Goal: Check status: Check status

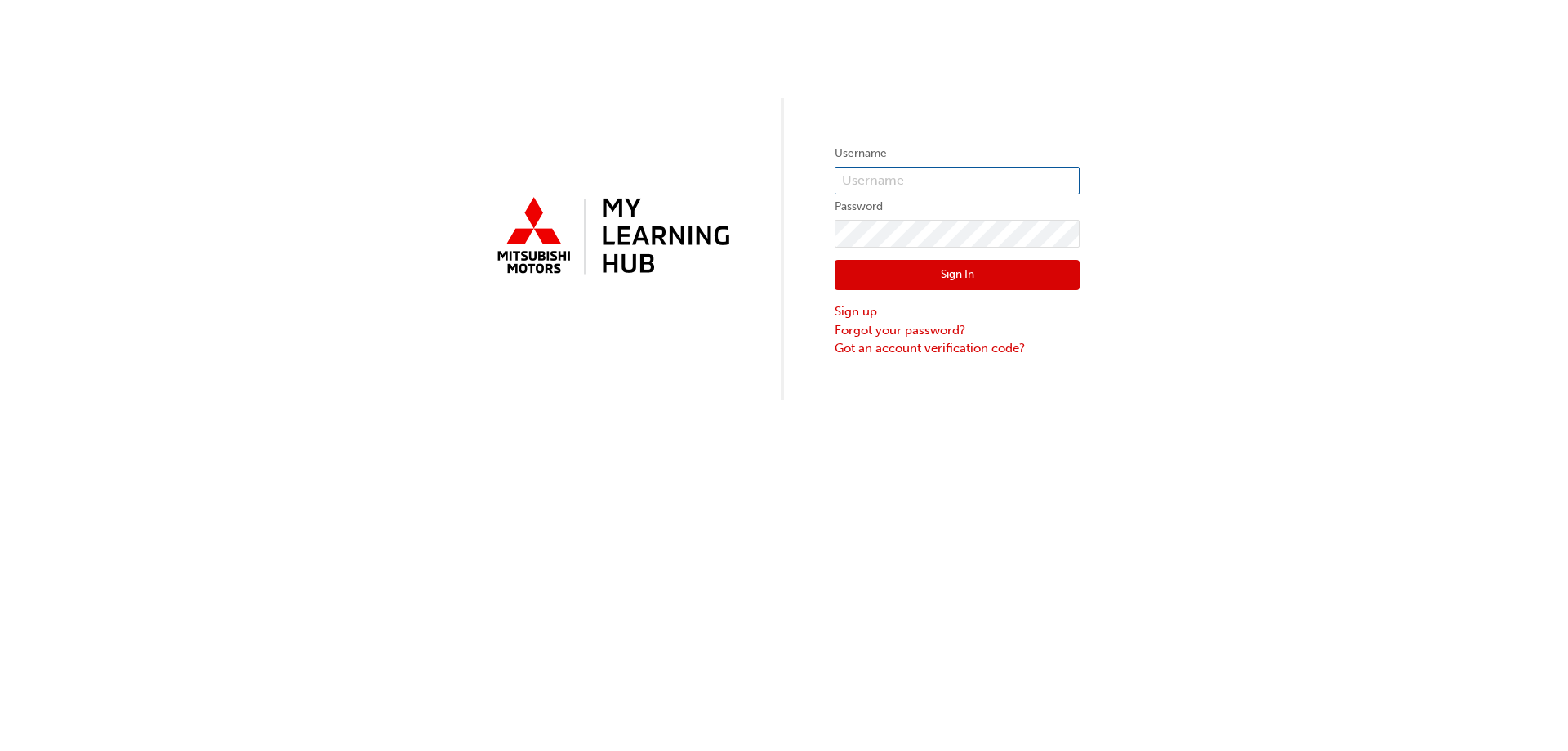
type input "0005242525"
click at [933, 273] on button "Sign In" at bounding box center [957, 275] width 245 height 31
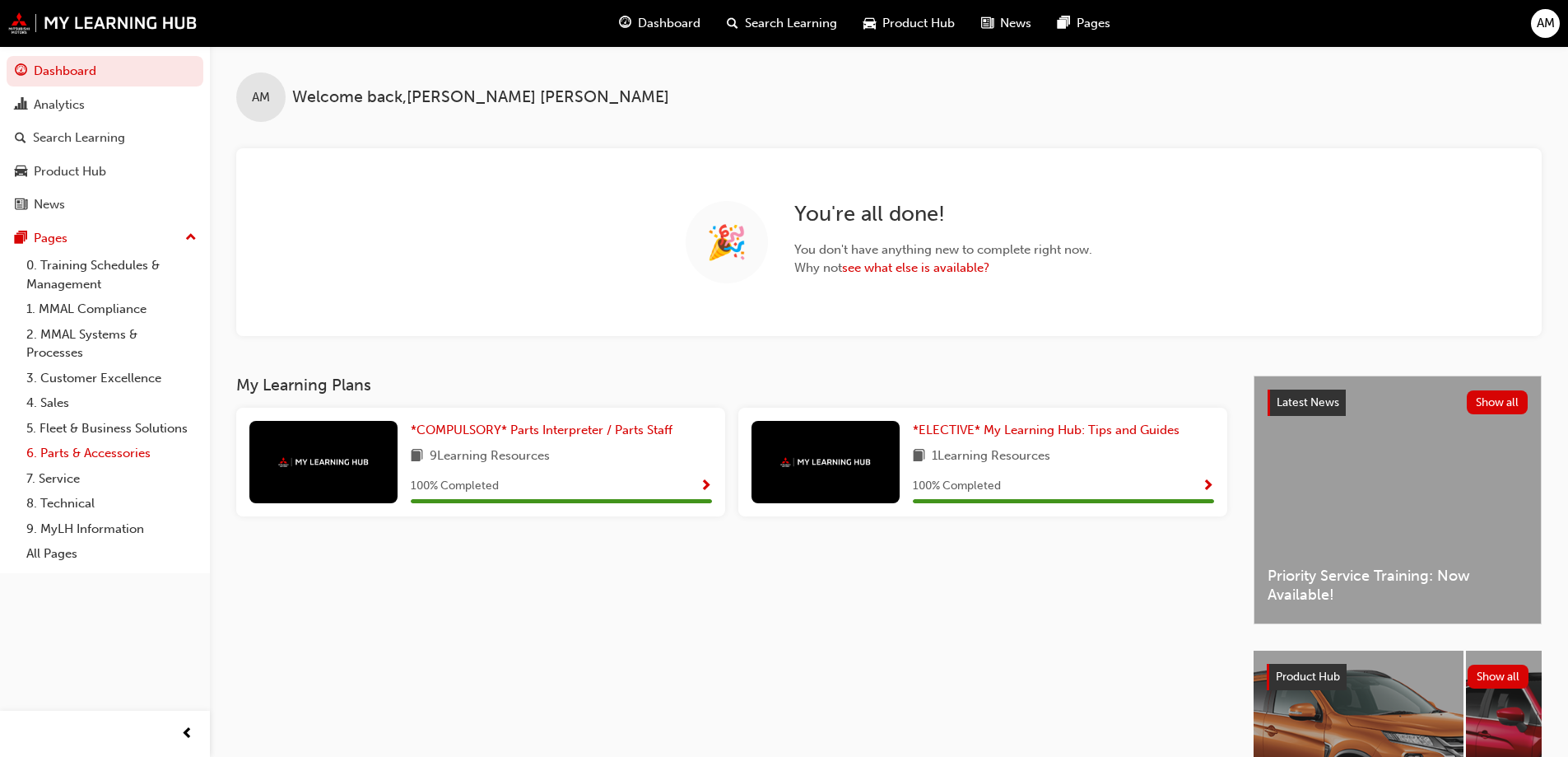
click at [89, 451] on link "6. Parts & Accessories" at bounding box center [112, 453] width 183 height 26
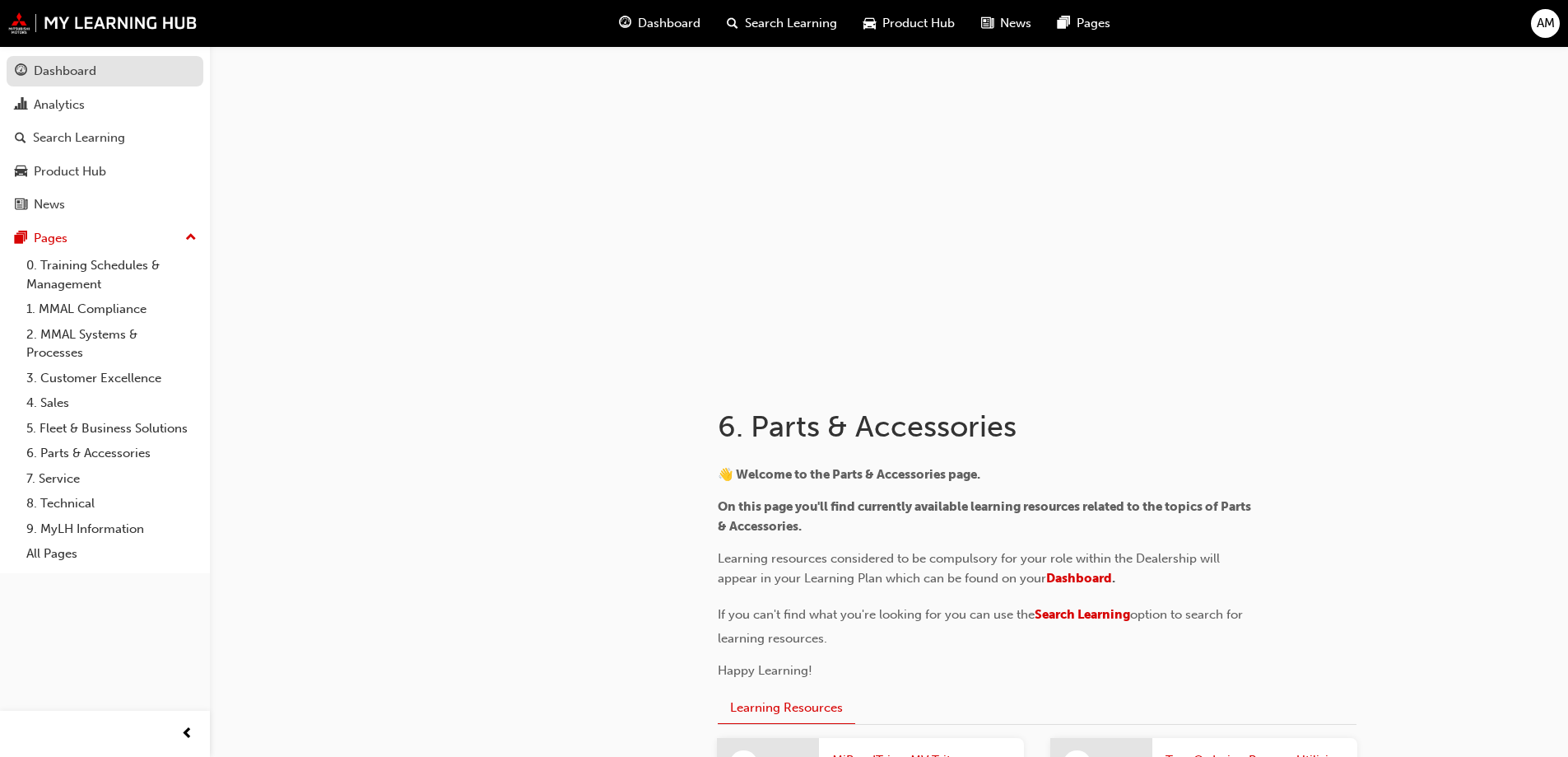
click at [76, 62] on div "Dashboard" at bounding box center [65, 71] width 63 height 19
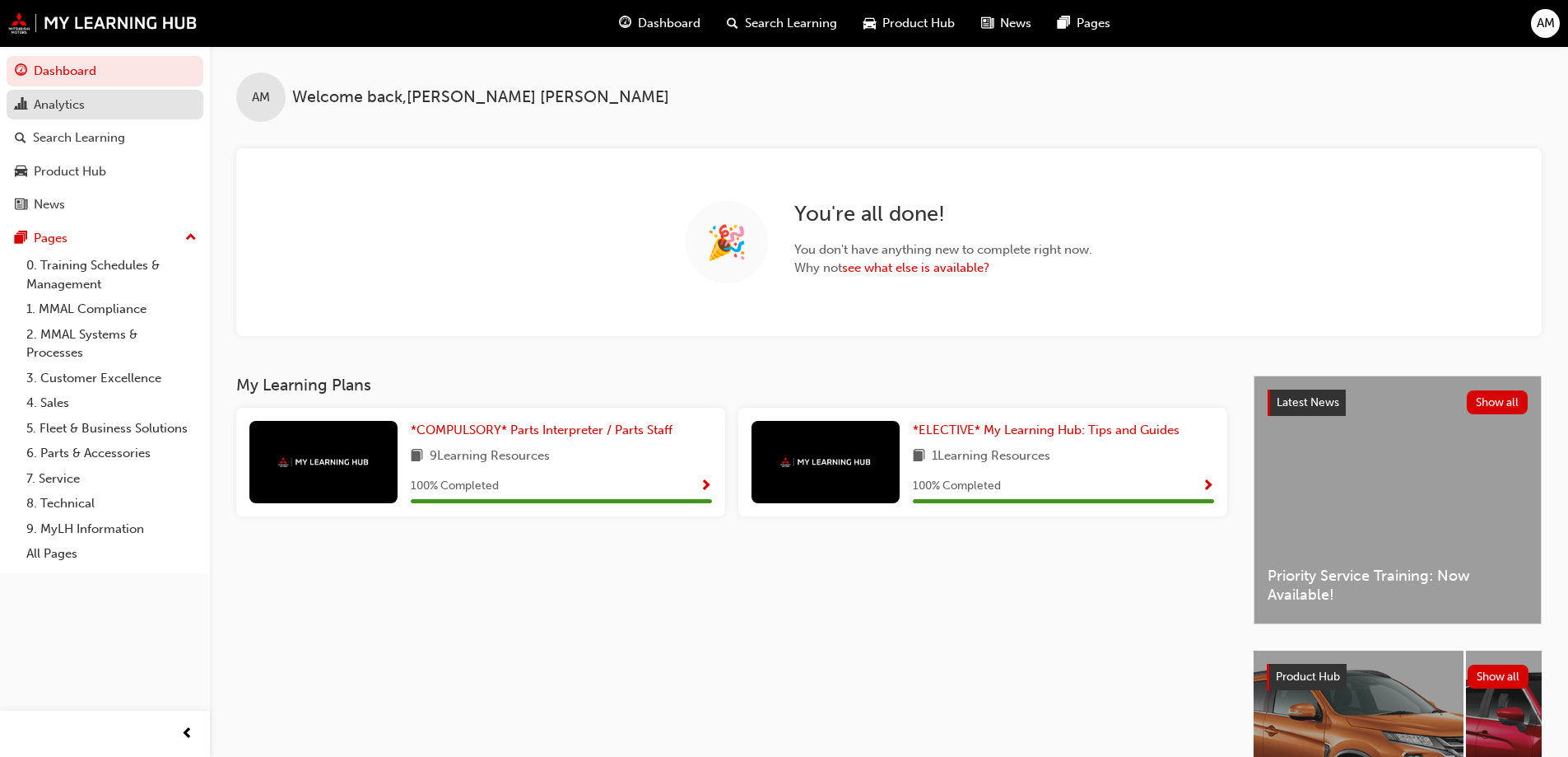
click at [49, 106] on div "Analytics" at bounding box center [59, 105] width 51 height 19
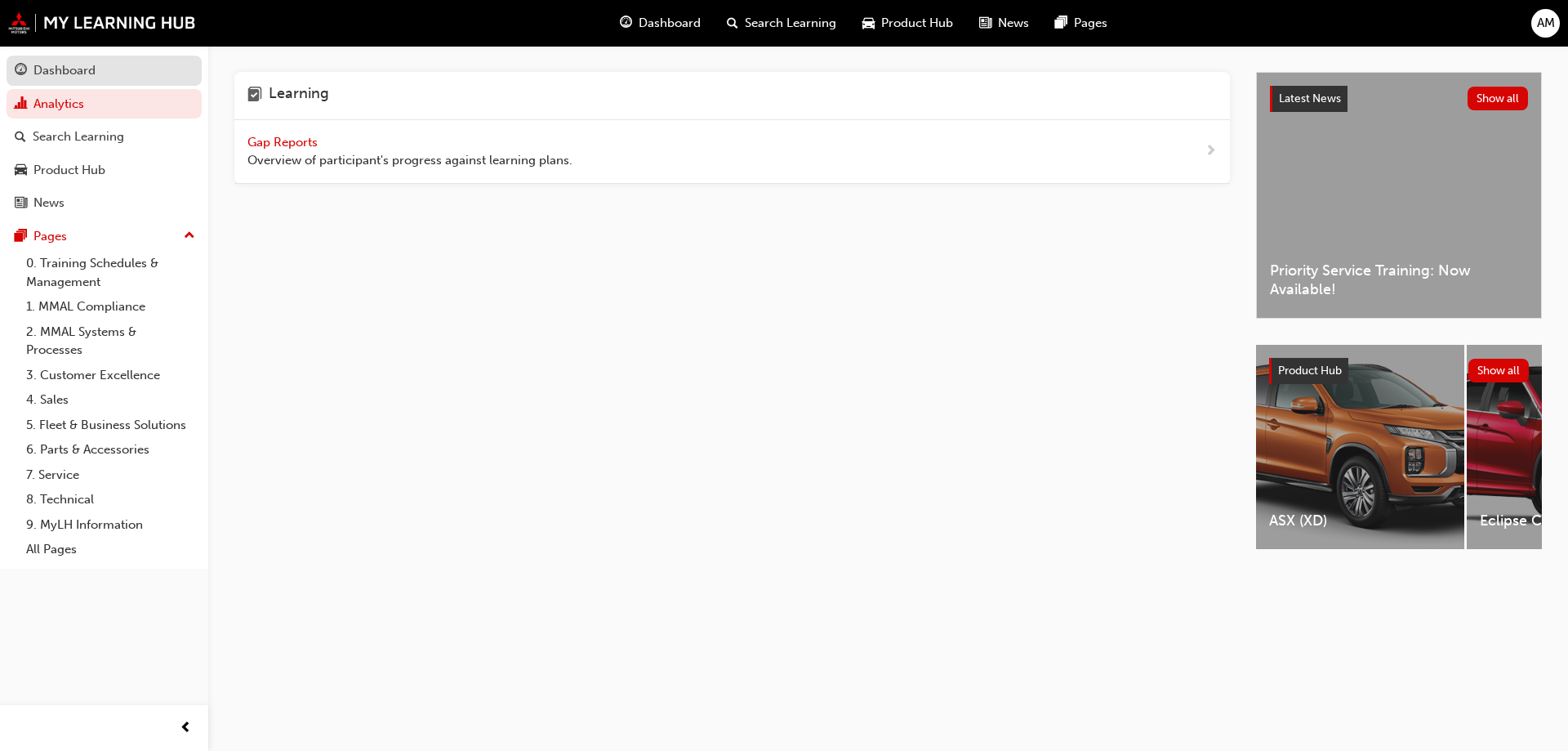
click at [58, 69] on div "Dashboard" at bounding box center [64, 70] width 62 height 19
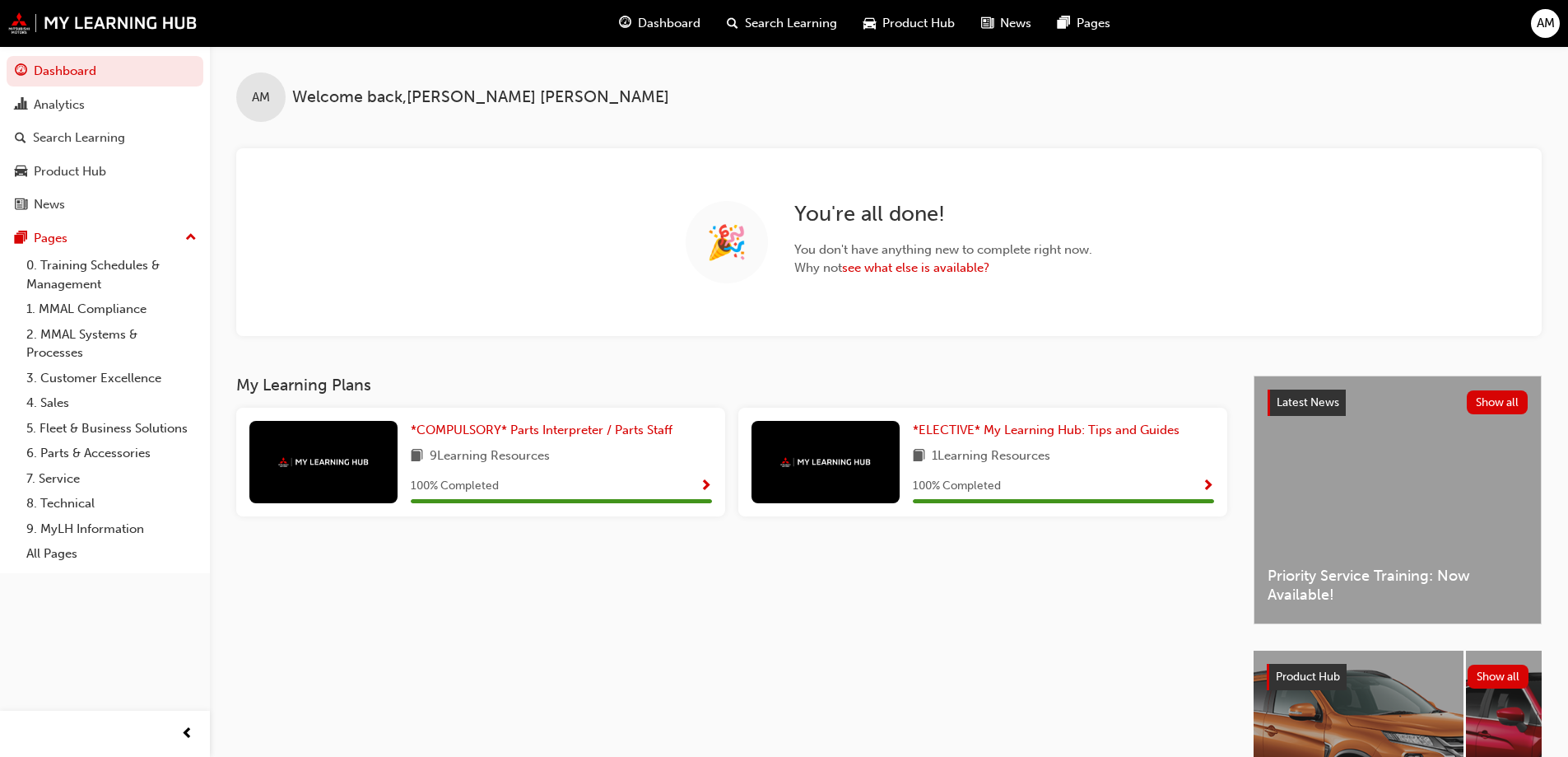
click at [663, 345] on div "AM Welcome back , [PERSON_NAME] 🎉 You ' re all done! You don ' t have anything …" at bounding box center [889, 210] width 1358 height 330
click at [1012, 28] on span "News" at bounding box center [1015, 23] width 31 height 19
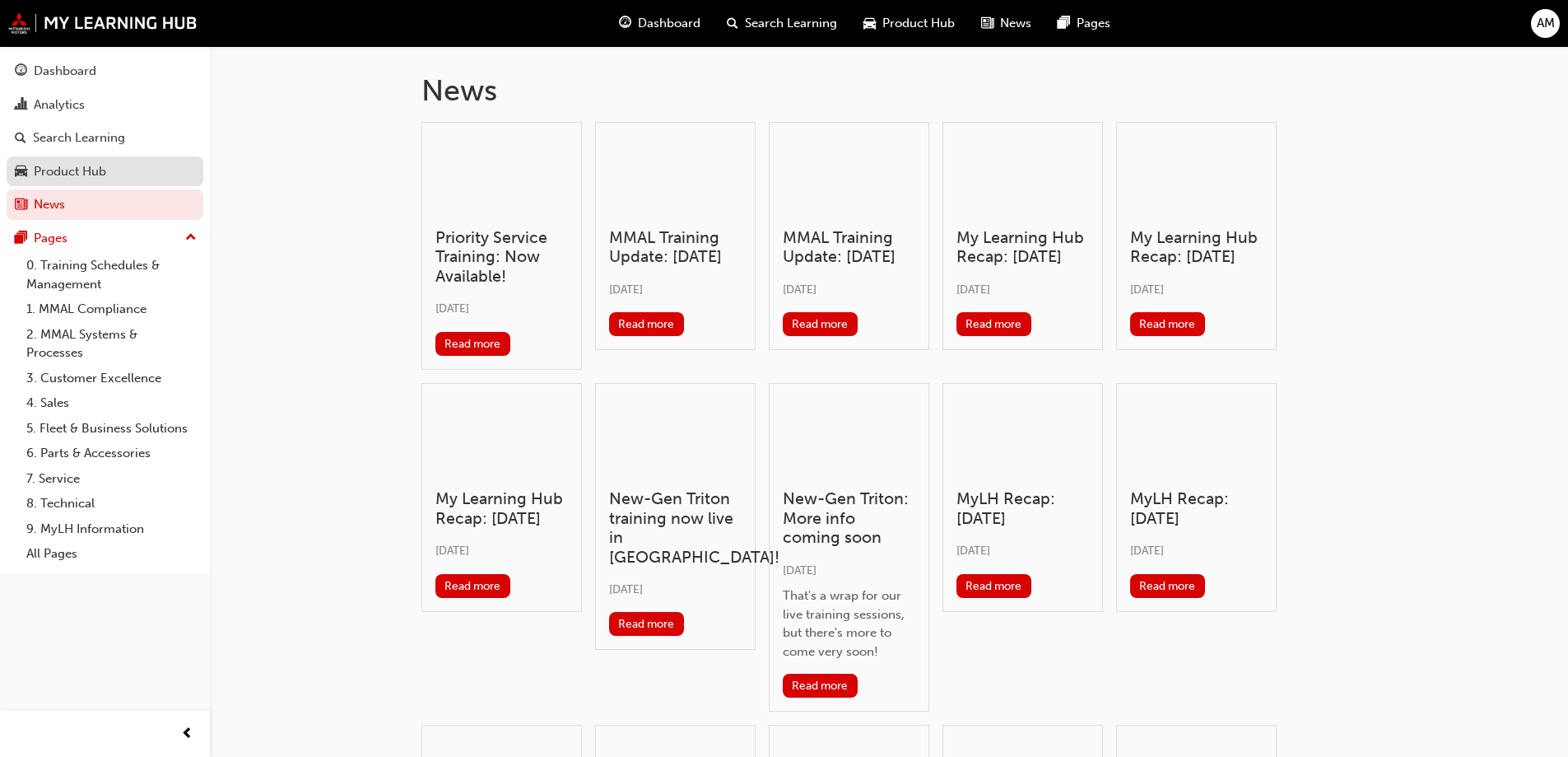
click at [85, 168] on div "Product Hub" at bounding box center [70, 171] width 73 height 19
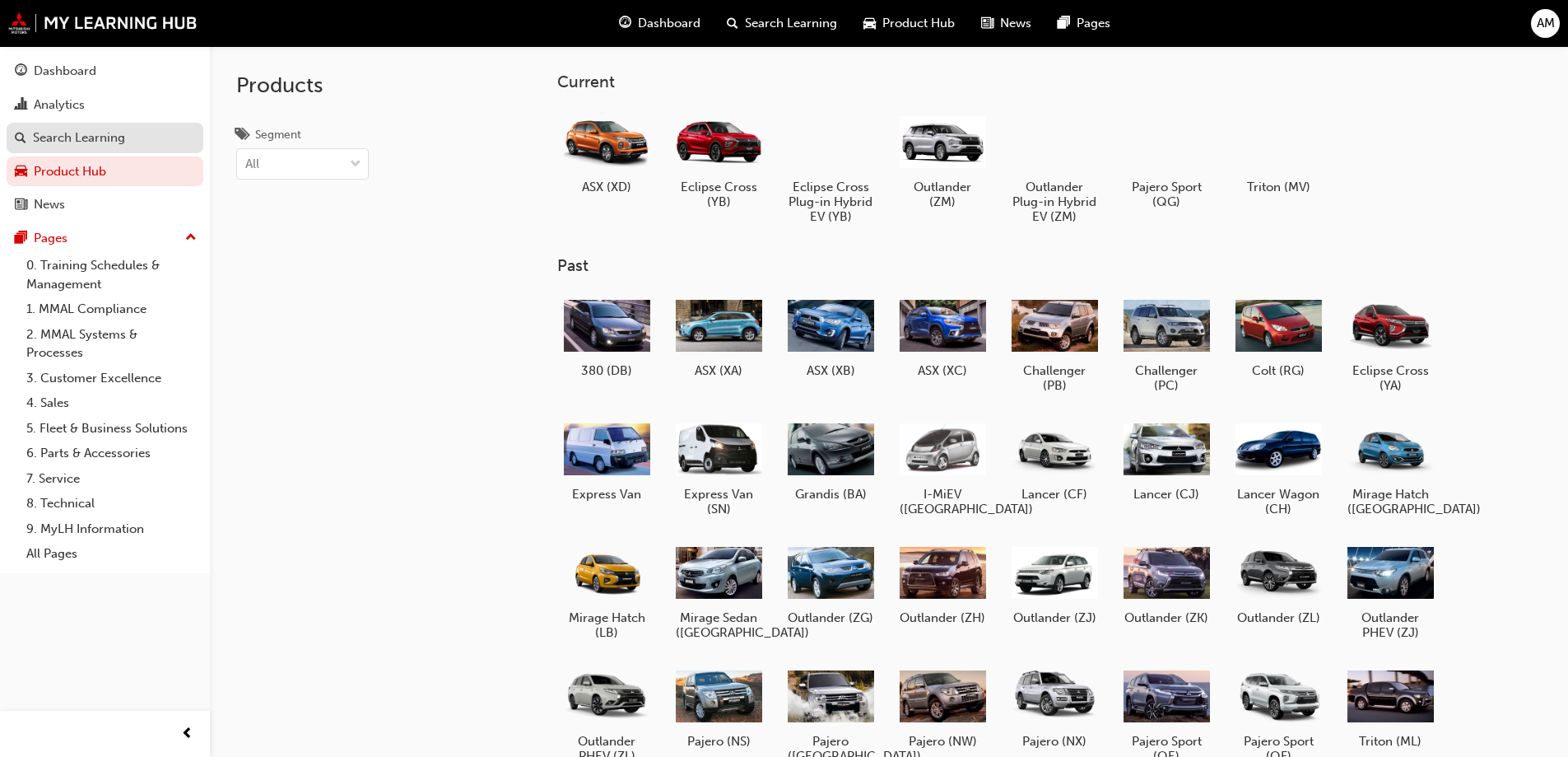
click at [80, 145] on div "Search Learning" at bounding box center [79, 137] width 93 height 19
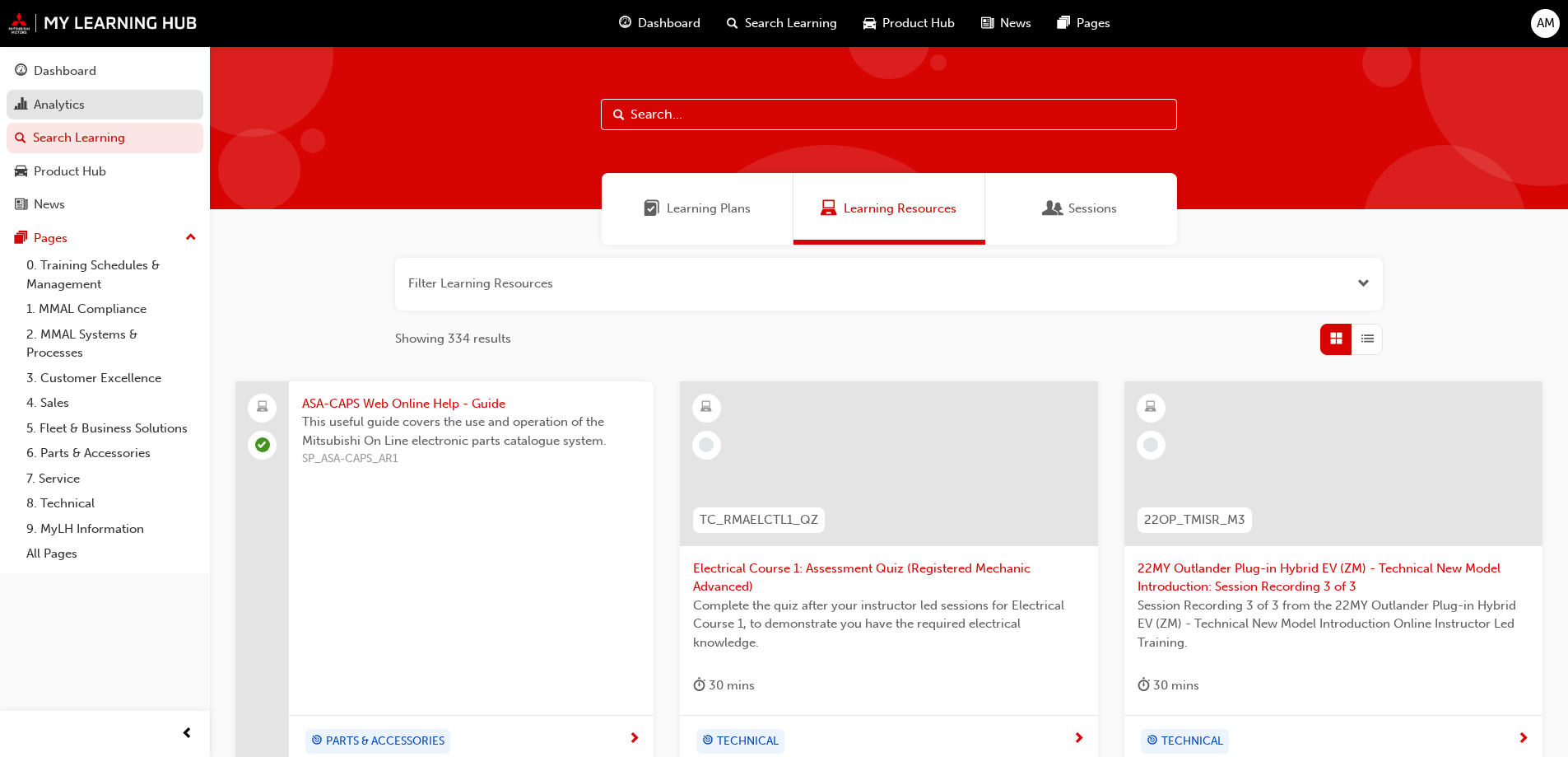
click at [55, 114] on div "Analytics" at bounding box center [105, 105] width 180 height 21
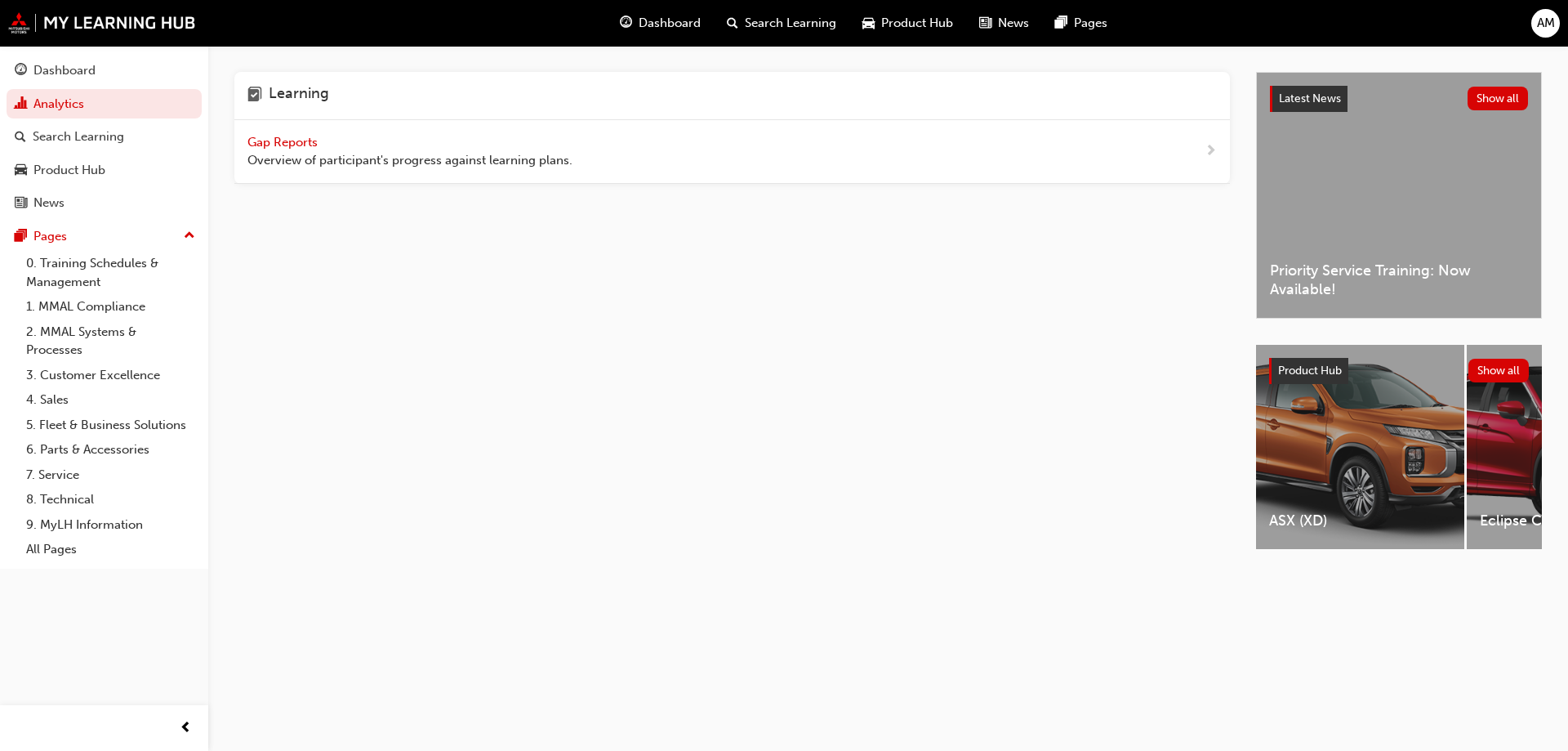
click at [516, 154] on span "Overview of participant's progress against learning plans." at bounding box center [410, 160] width 325 height 19
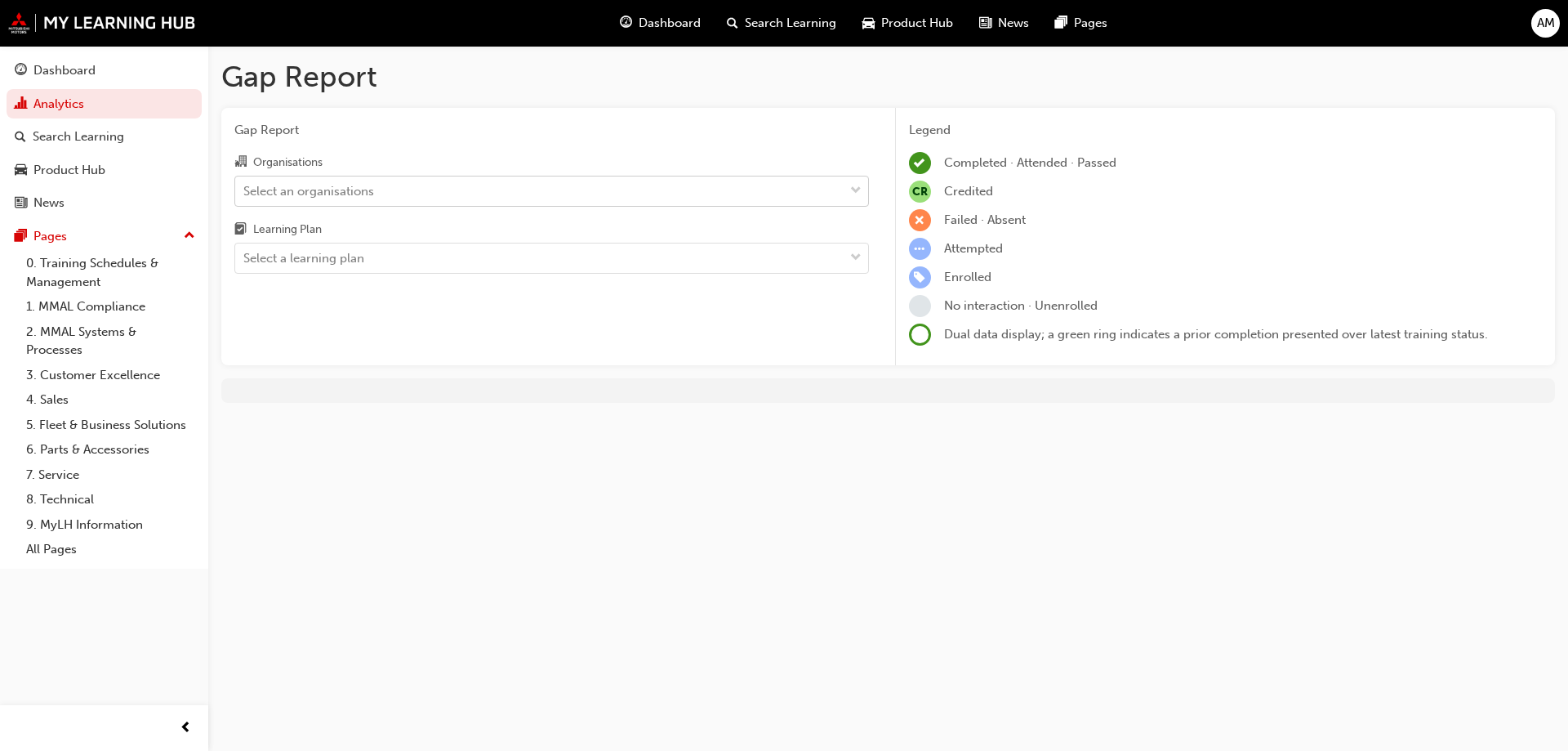
click at [859, 188] on span "down-icon" at bounding box center [857, 191] width 12 height 21
click at [245, 188] on input "Organisations Select an organisations" at bounding box center [244, 190] width 2 height 14
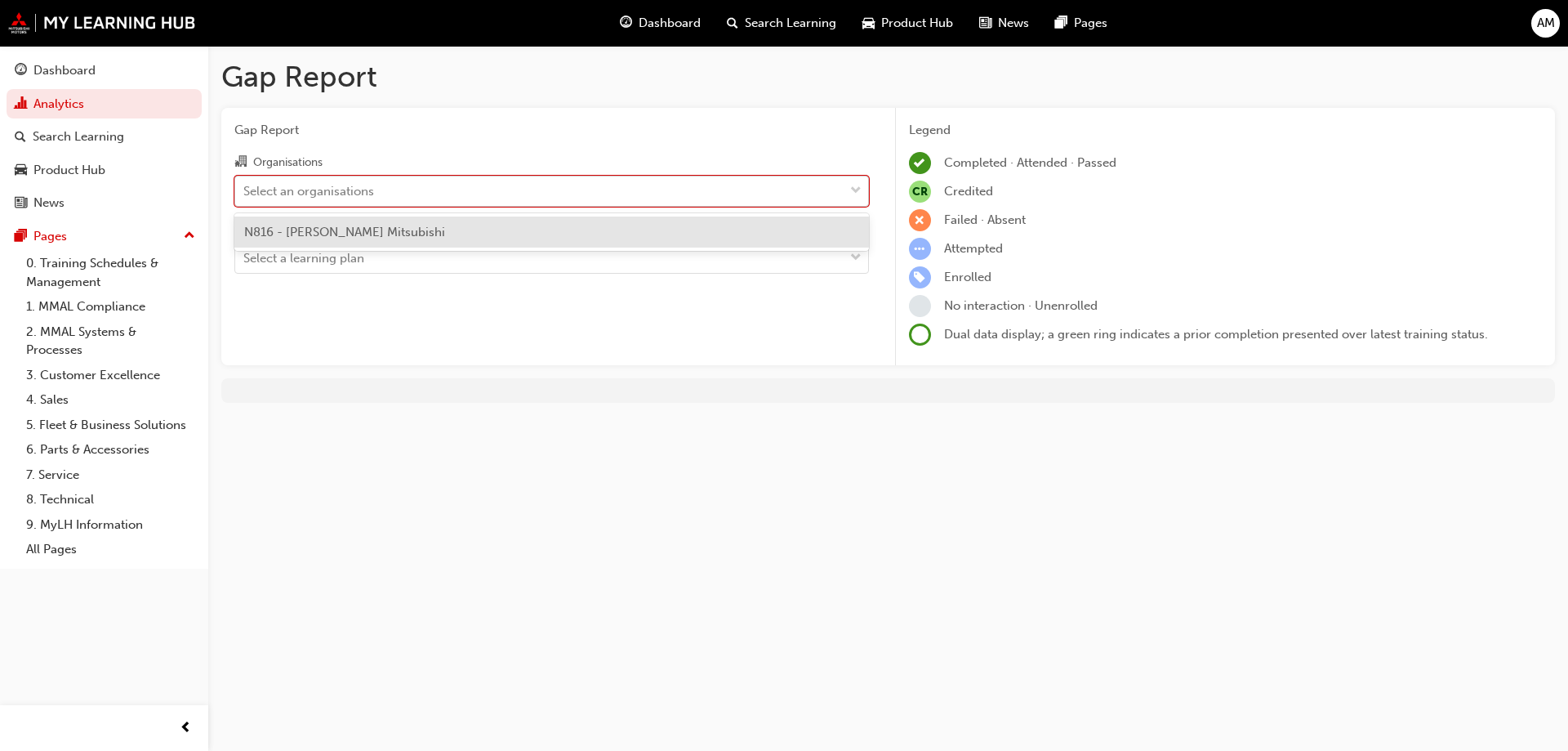
click at [857, 188] on span "down-icon" at bounding box center [857, 191] width 12 height 21
click at [245, 188] on input "Organisations option N816 - [PERSON_NAME] Mitsubishi focused, 1 of 1. 1 result …" at bounding box center [244, 190] width 2 height 14
click at [857, 188] on span "down-icon" at bounding box center [857, 191] width 12 height 21
click at [245, 188] on input "Organisations option N816 - [PERSON_NAME] Mitsubishi focused, 1 of 1. 1 result …" at bounding box center [244, 190] width 2 height 14
click at [389, 226] on span "N816 - [PERSON_NAME] Mitsubishi" at bounding box center [344, 231] width 201 height 15
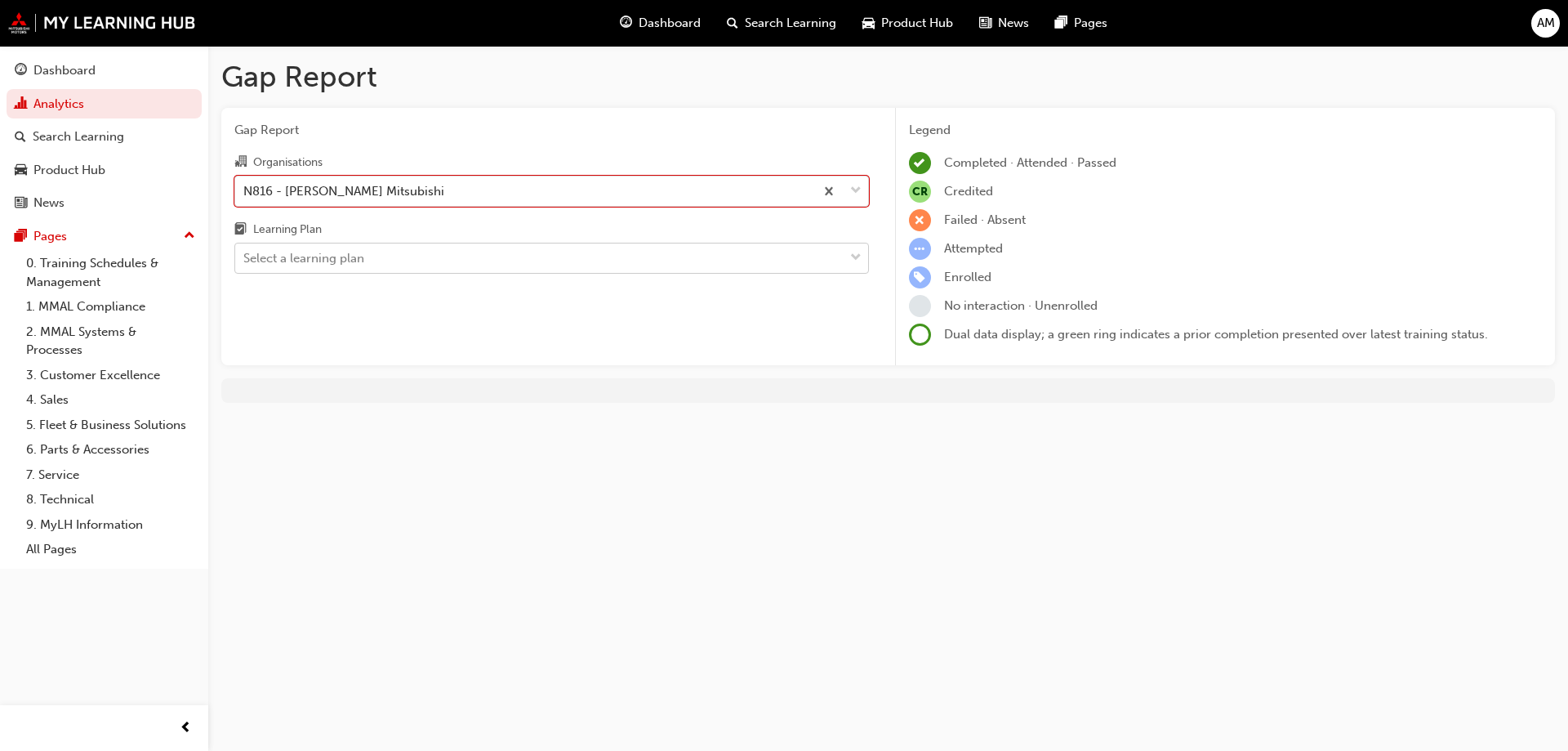
click at [842, 256] on div "Select a learning plan" at bounding box center [539, 258] width 609 height 29
click at [245, 256] on input "Learning Plan Select a learning plan" at bounding box center [244, 258] width 2 height 14
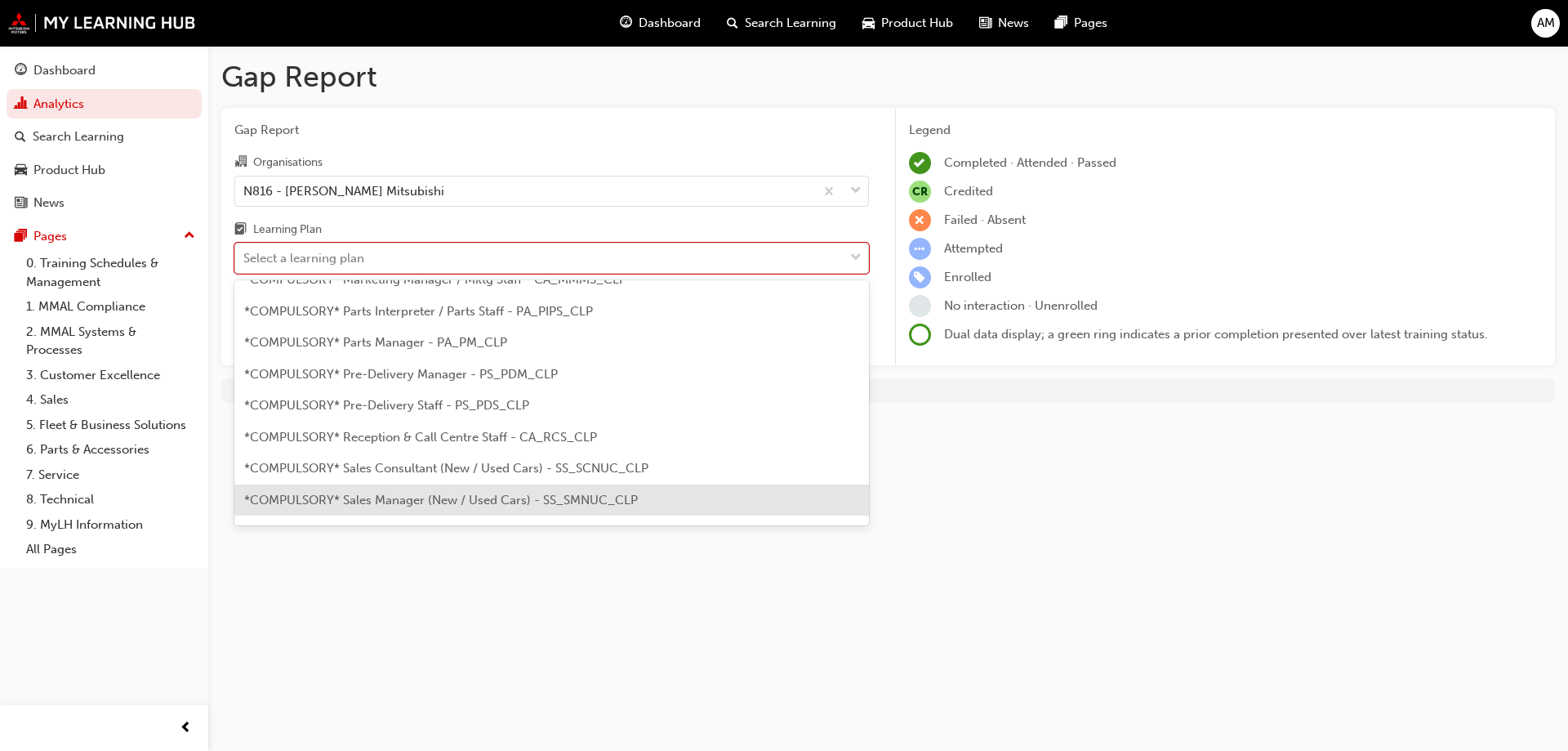
scroll to position [309, 0]
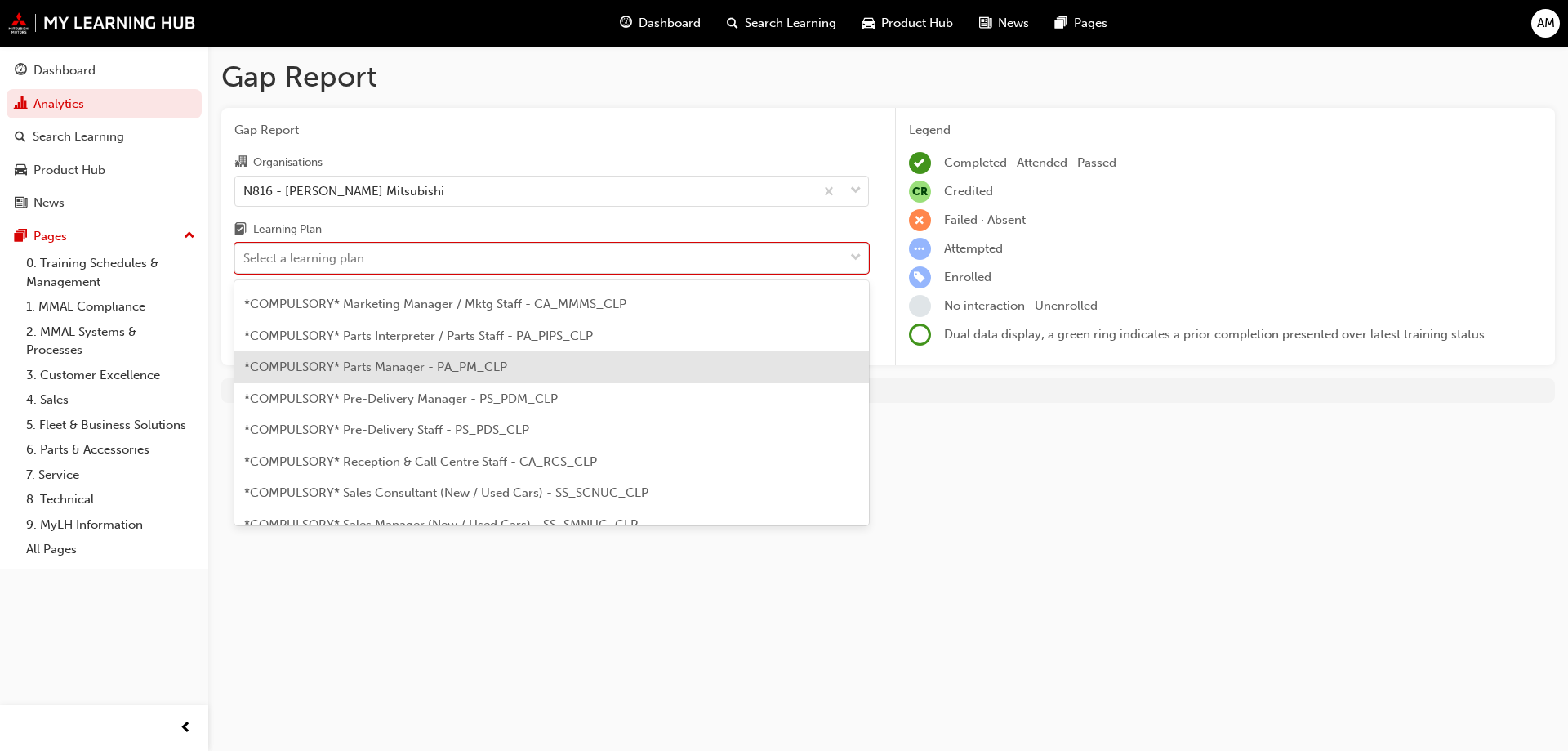
drag, startPoint x: 392, startPoint y: 376, endPoint x: 433, endPoint y: 493, distance: 124.0
click at [394, 379] on div "*COMPULSORY* Parts Manager - PA_PM_CLP" at bounding box center [551, 368] width 634 height 32
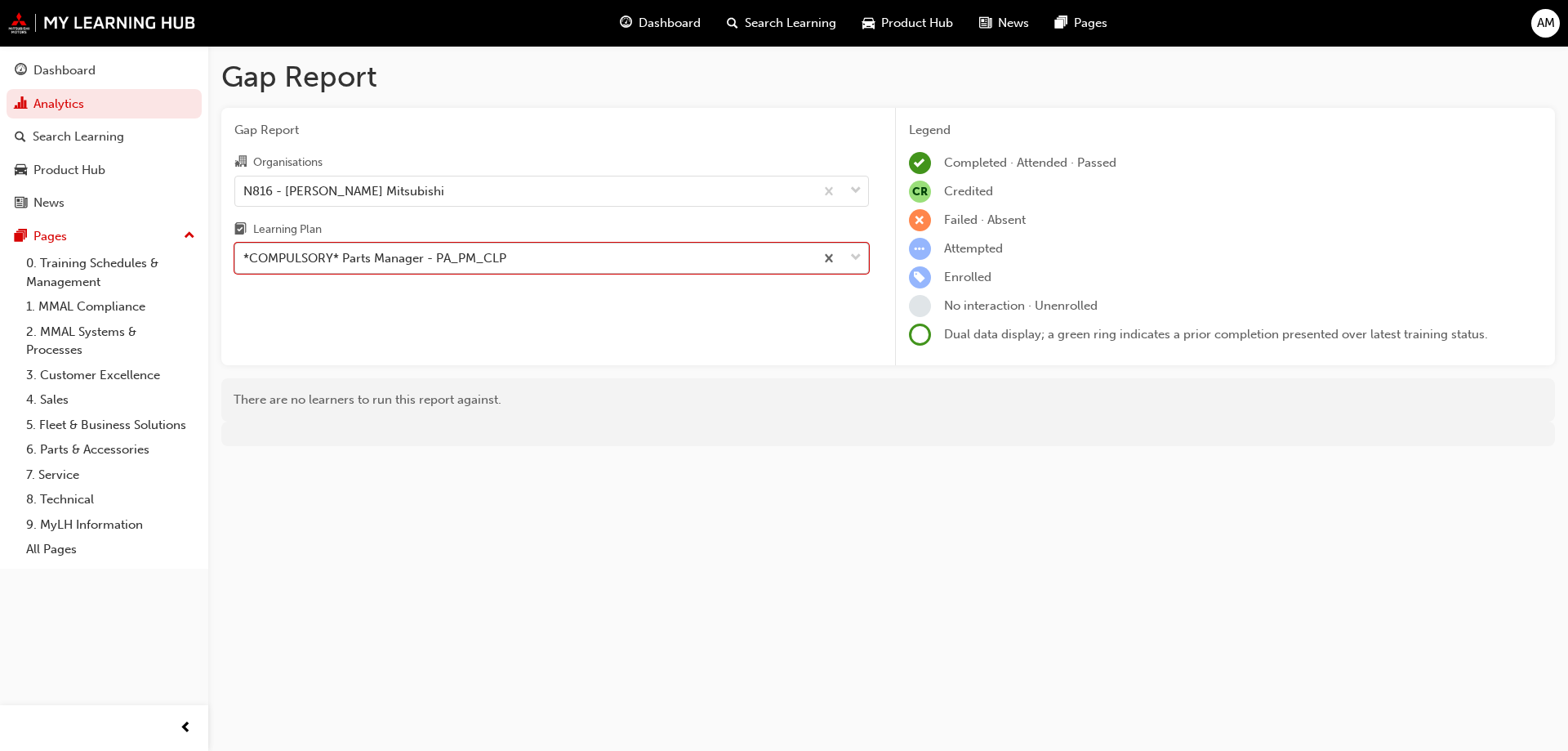
click at [854, 261] on span "down-icon" at bounding box center [857, 258] width 12 height 21
click at [245, 261] on input "Learning Plan option *COMPULSORY* Parts Manager - PA_PM_CLP, selected. 0 result…" at bounding box center [244, 258] width 2 height 14
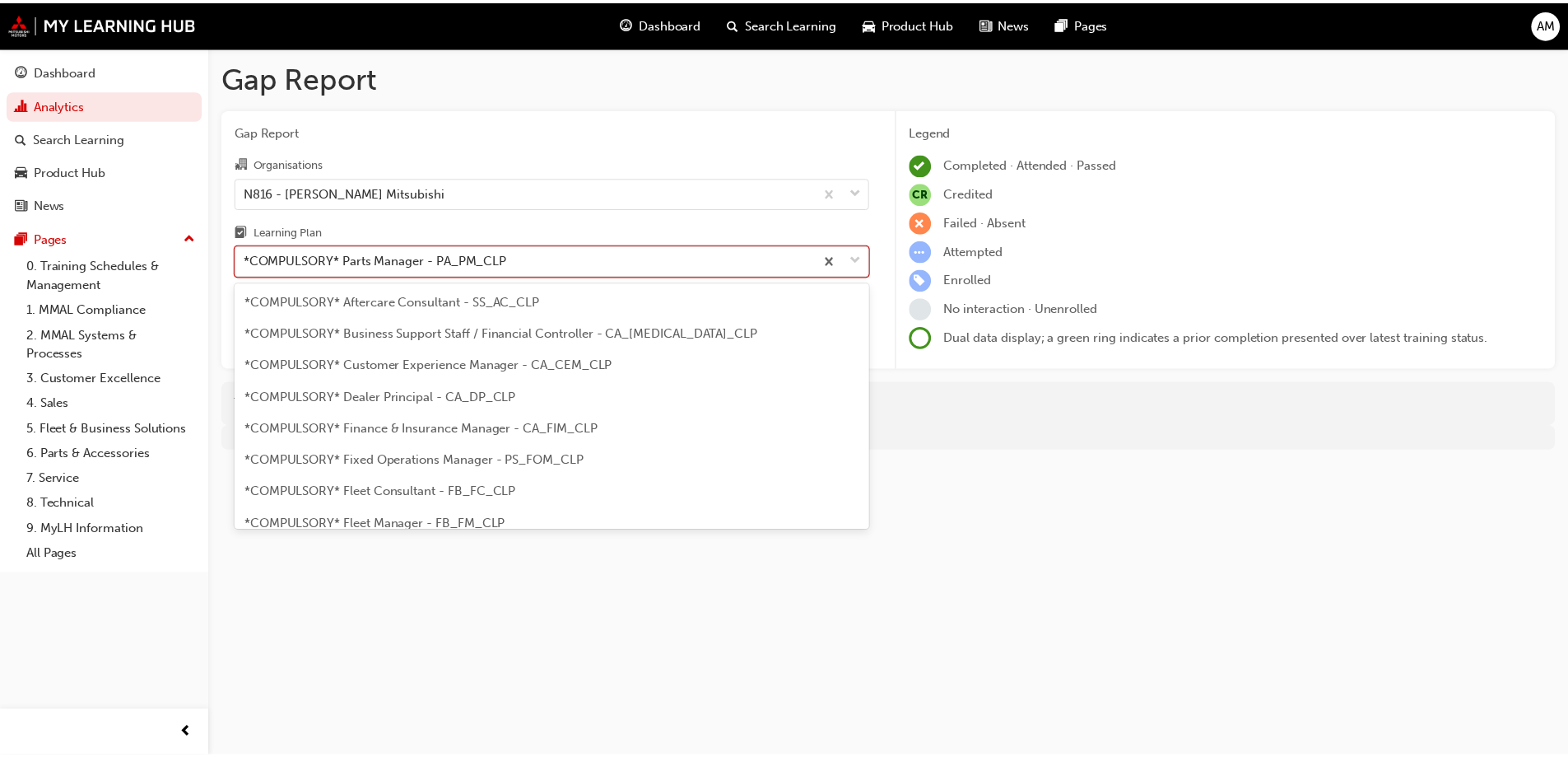
scroll to position [179, 0]
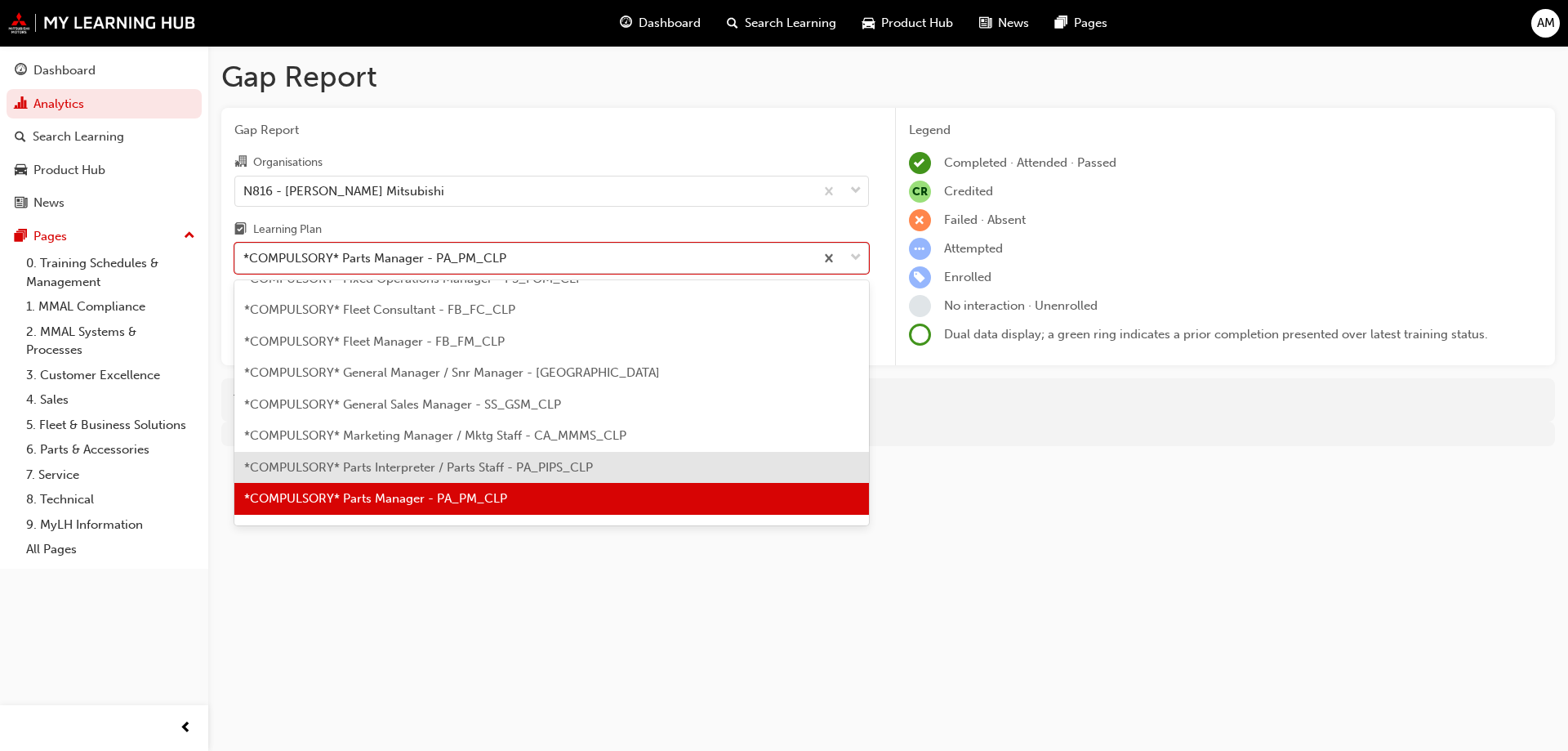
click at [573, 475] on div "*COMPULSORY* Parts Interpreter / Parts Staff - PA_PIPS_CLP" at bounding box center [551, 467] width 634 height 32
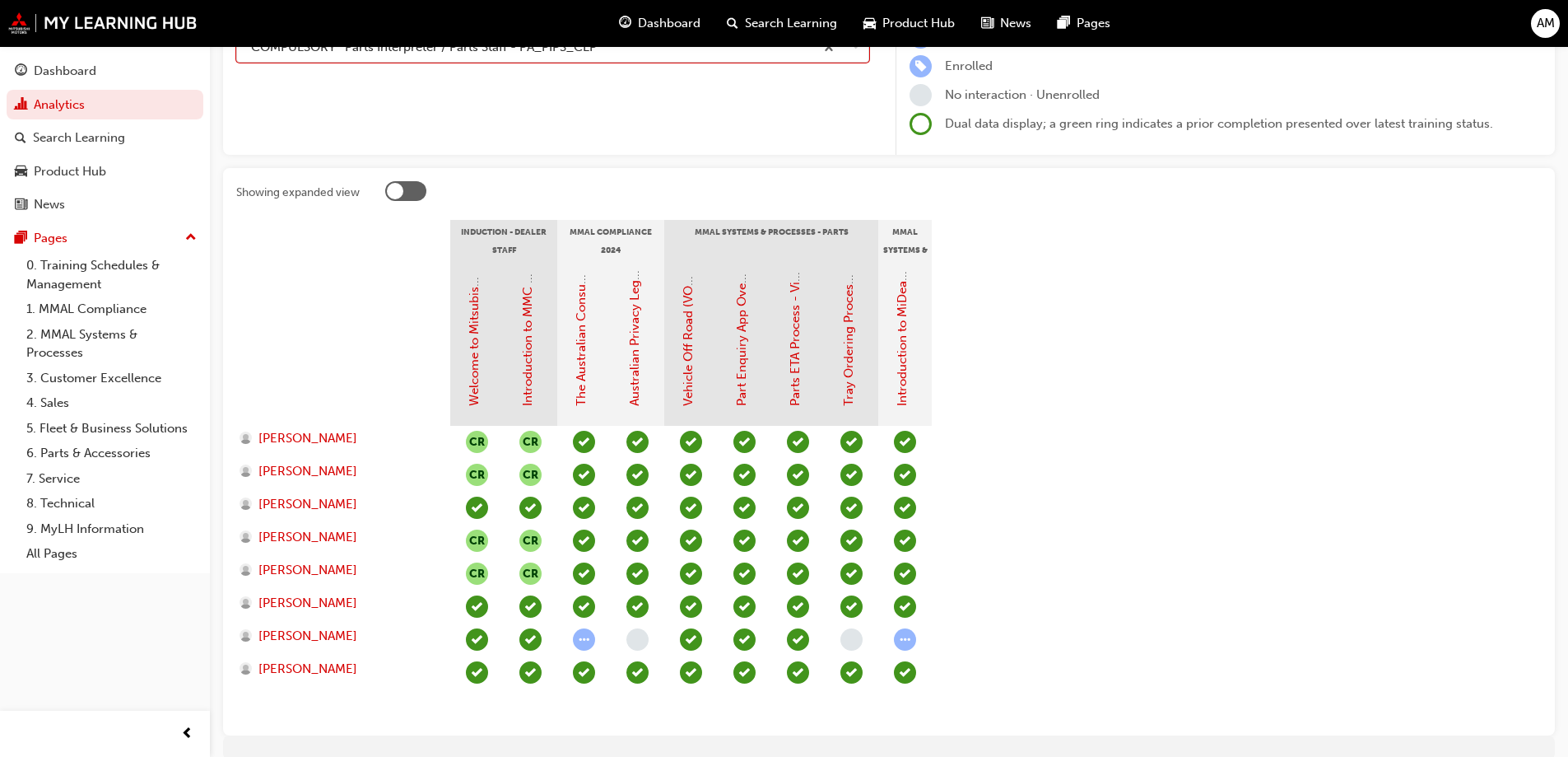
scroll to position [120, 0]
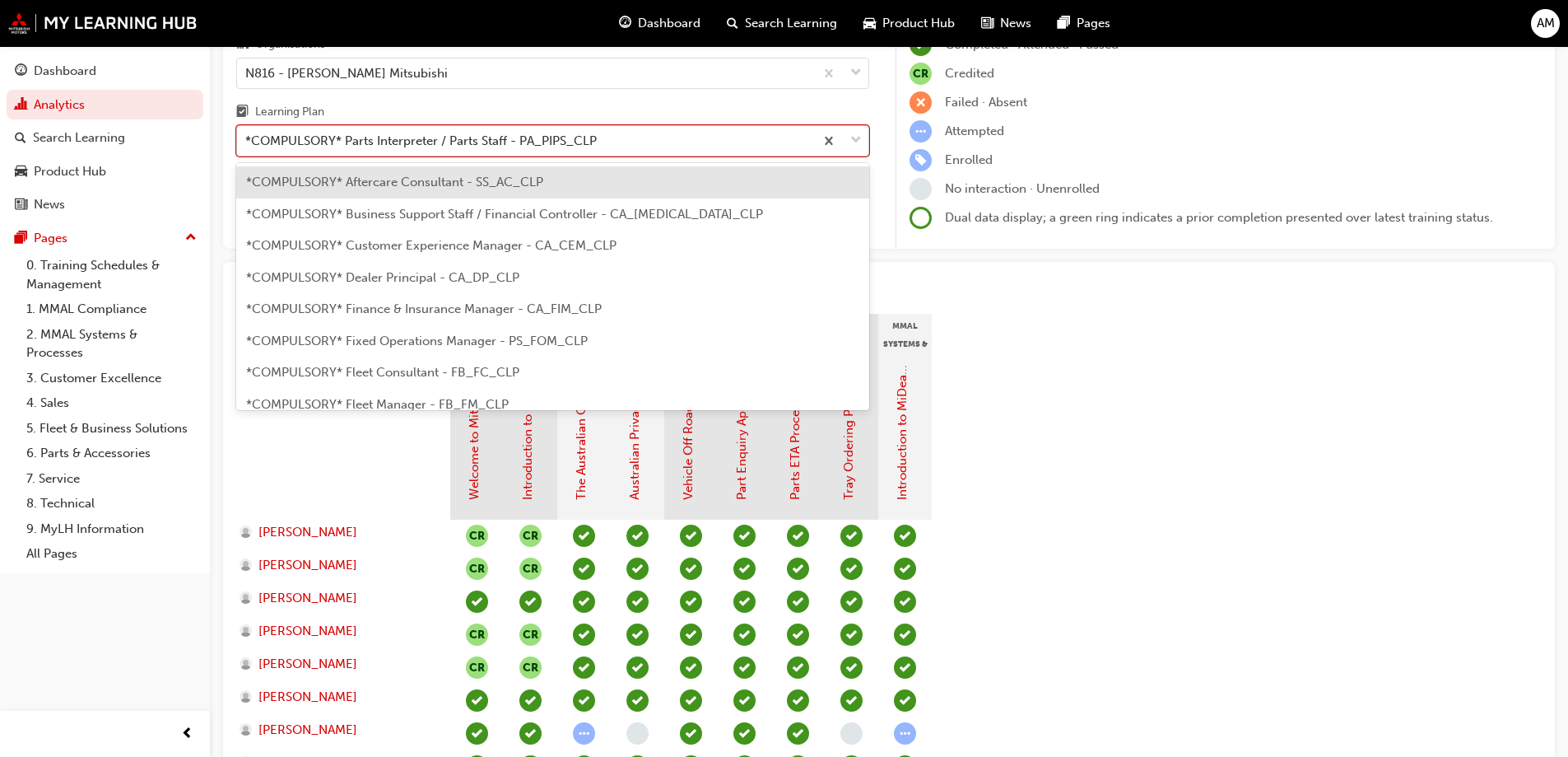
click at [858, 150] on span "down-icon" at bounding box center [856, 140] width 12 height 21
click at [247, 147] on input "Learning Plan option *COMPULSORY* Parts Interpreter / Parts Staff - PA_PIPS_CLP…" at bounding box center [246, 140] width 2 height 14
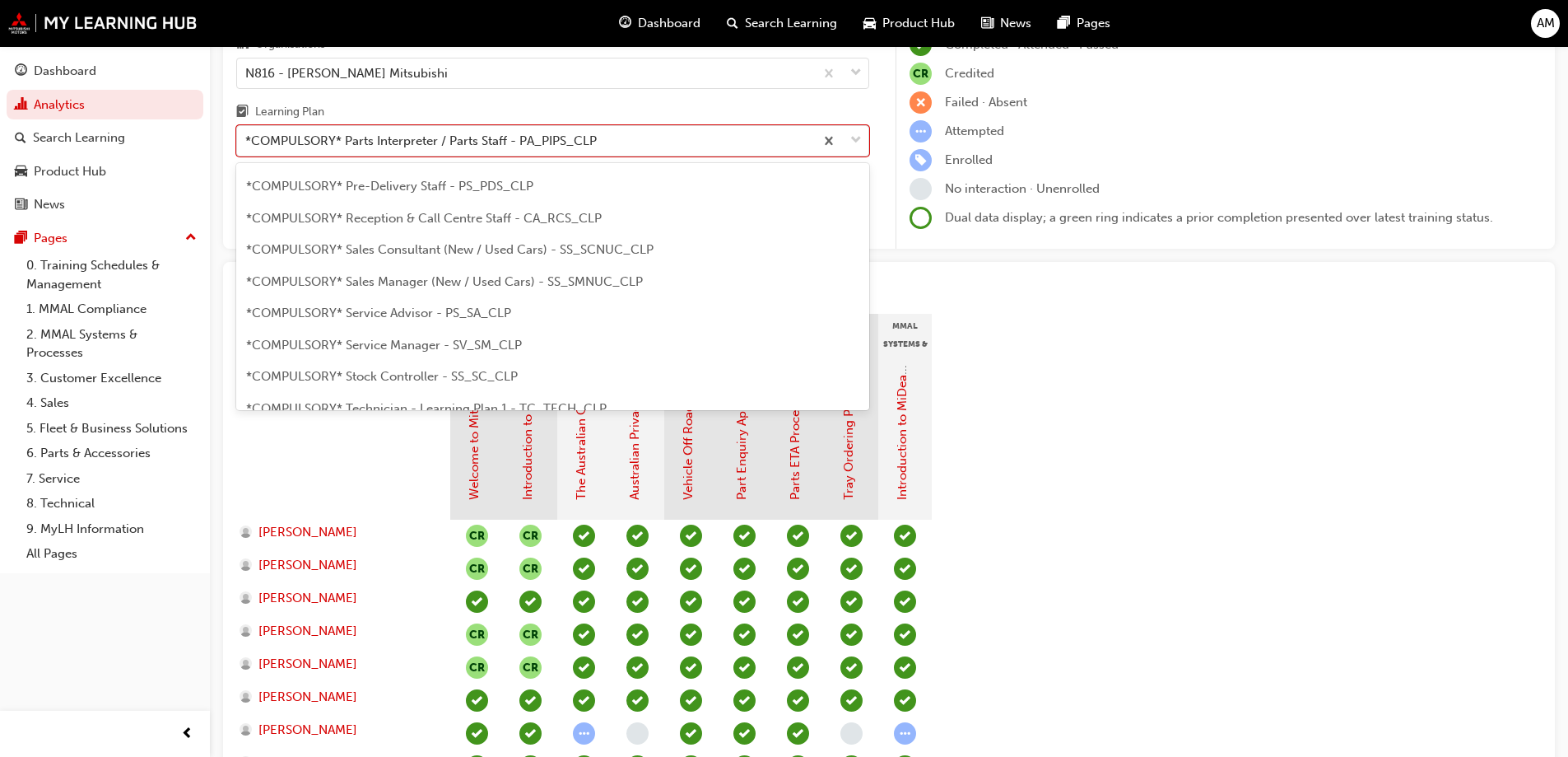
scroll to position [478, 0]
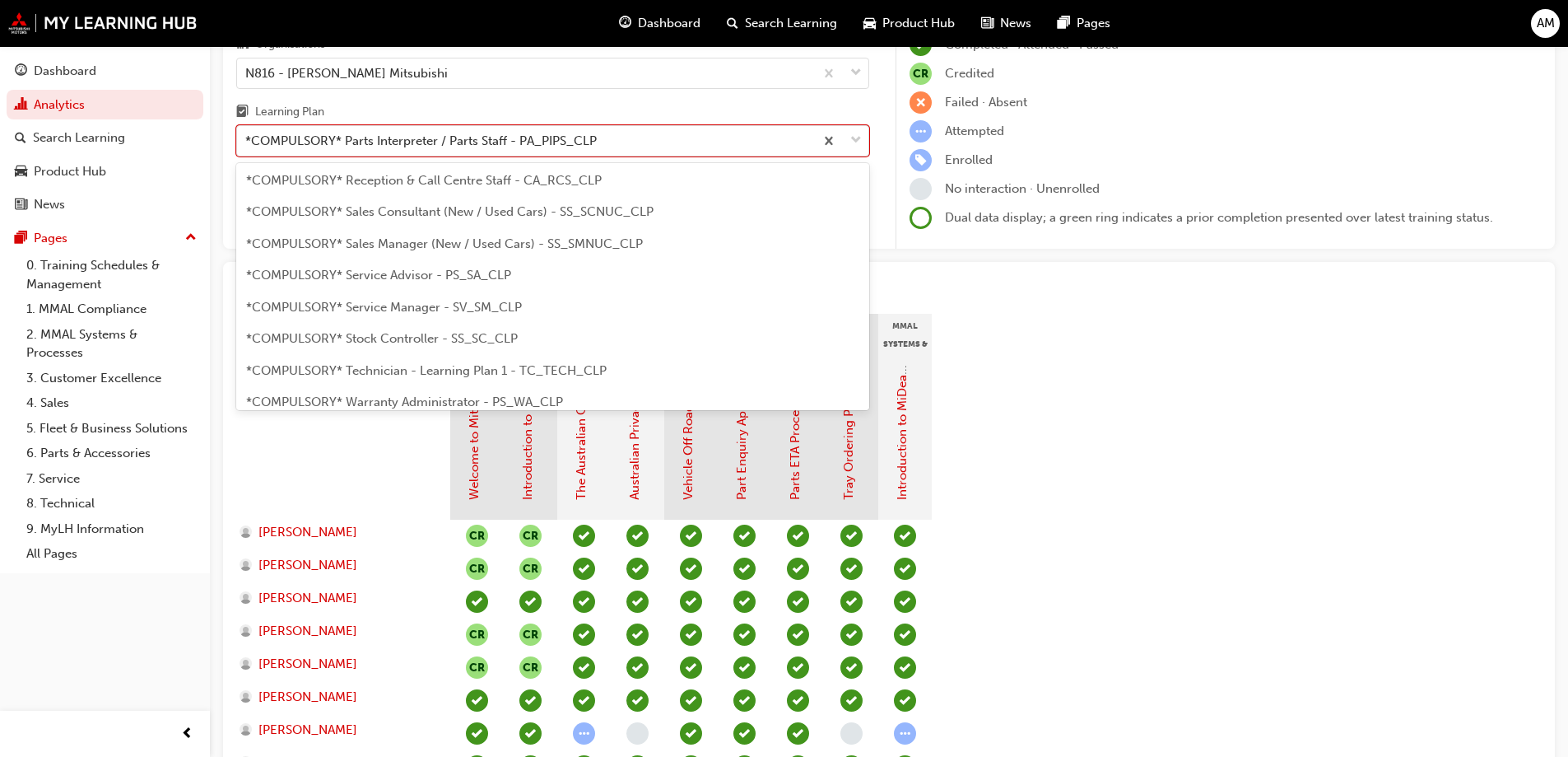
click at [489, 283] on div "*COMPULSORY* Service Advisor - PS_SA_CLP" at bounding box center [553, 275] width 633 height 32
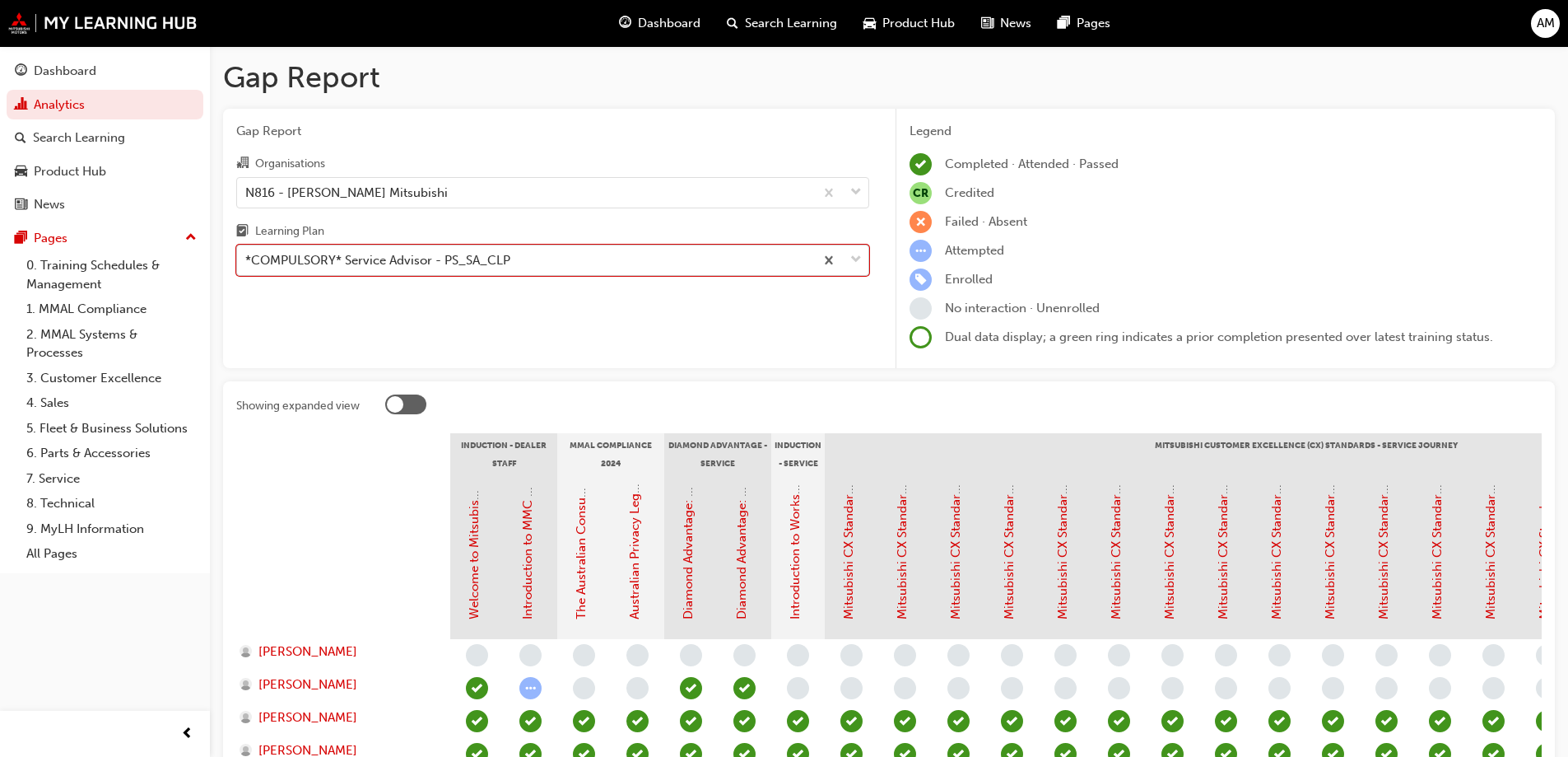
click at [853, 255] on span "down-icon" at bounding box center [856, 260] width 12 height 21
click at [247, 255] on input "Learning Plan option *COMPULSORY* Service Advisor - PS_SA_CLP, selected. 0 resu…" at bounding box center [246, 260] width 2 height 14
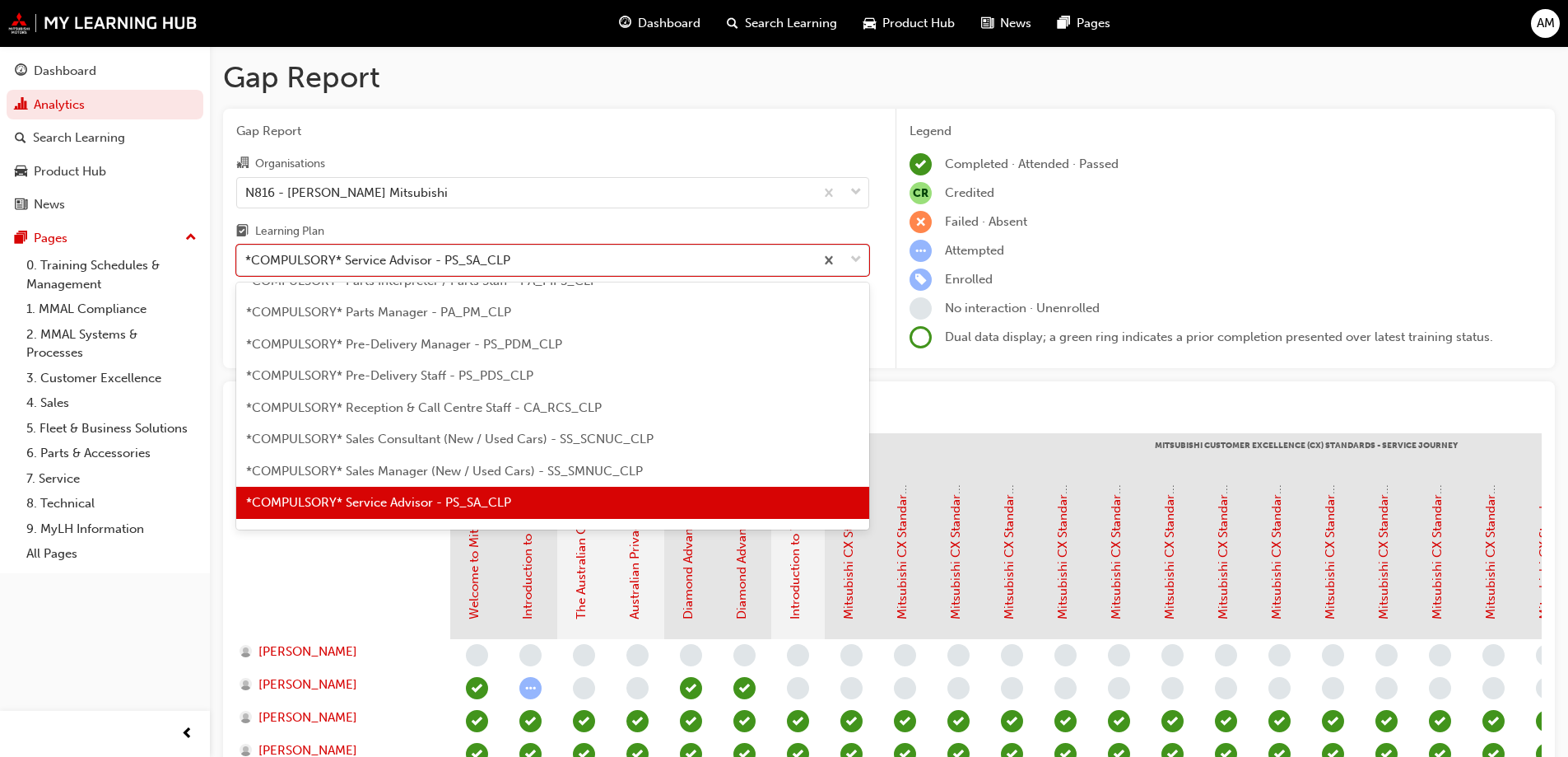
scroll to position [452, 0]
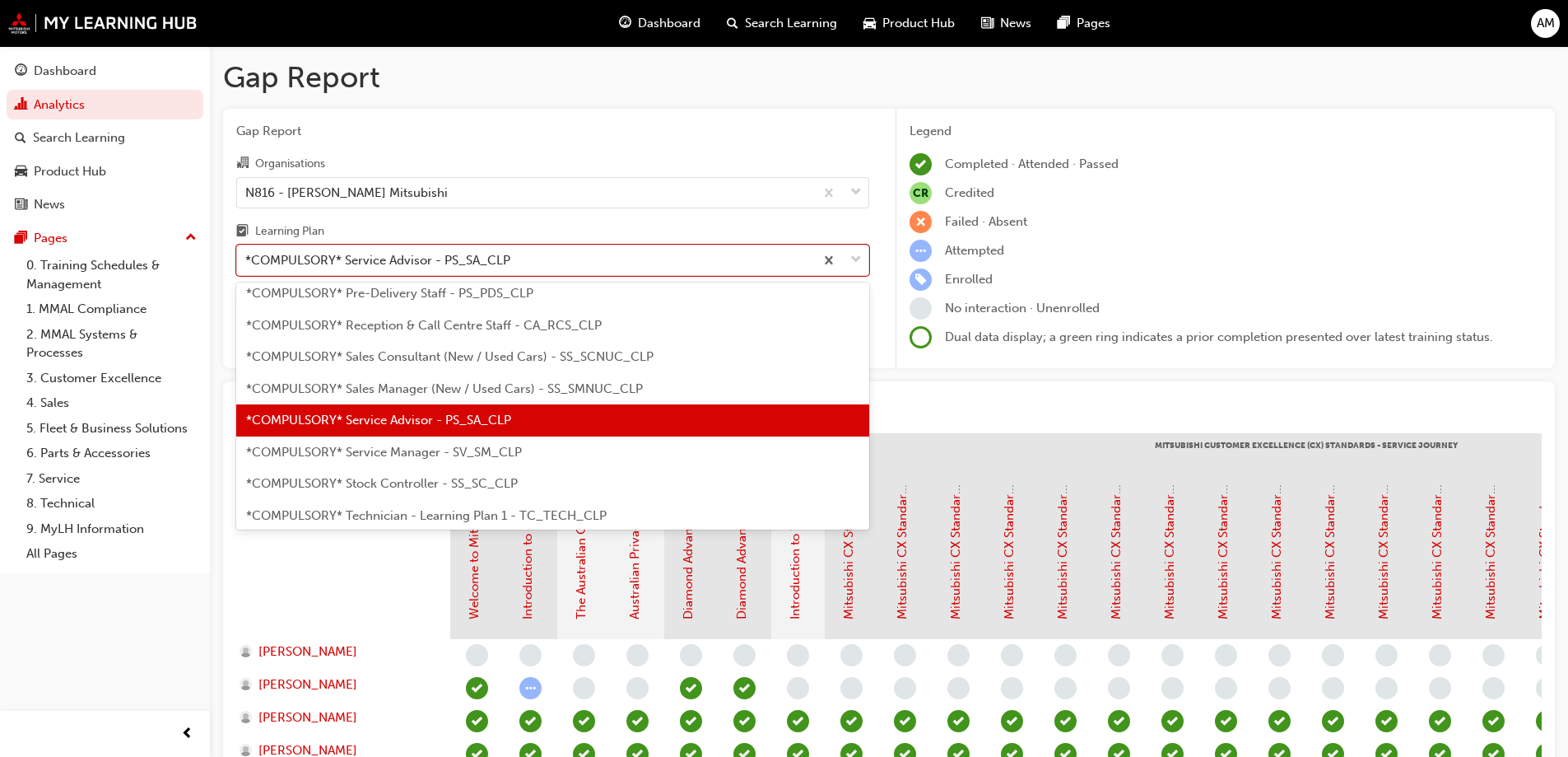
click at [399, 448] on span "*COMPULSORY* Service Manager - SV_SM_CLP" at bounding box center [383, 451] width 276 height 15
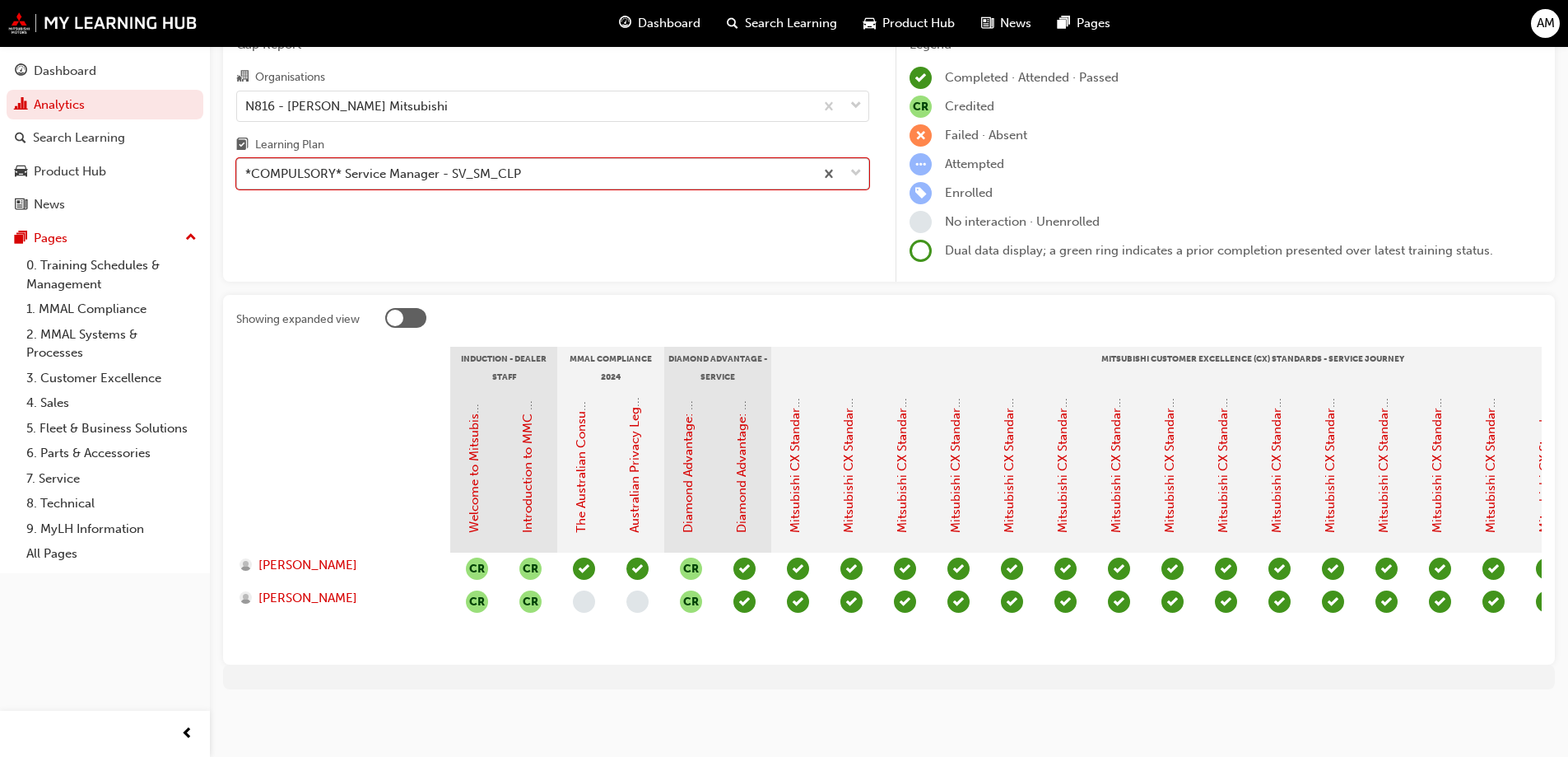
click at [859, 163] on span "down-icon" at bounding box center [856, 173] width 12 height 21
click at [247, 166] on input "Learning Plan option *COMPULSORY* Service Manager - SV_SM_CLP, selected. 0 resu…" at bounding box center [246, 173] width 2 height 14
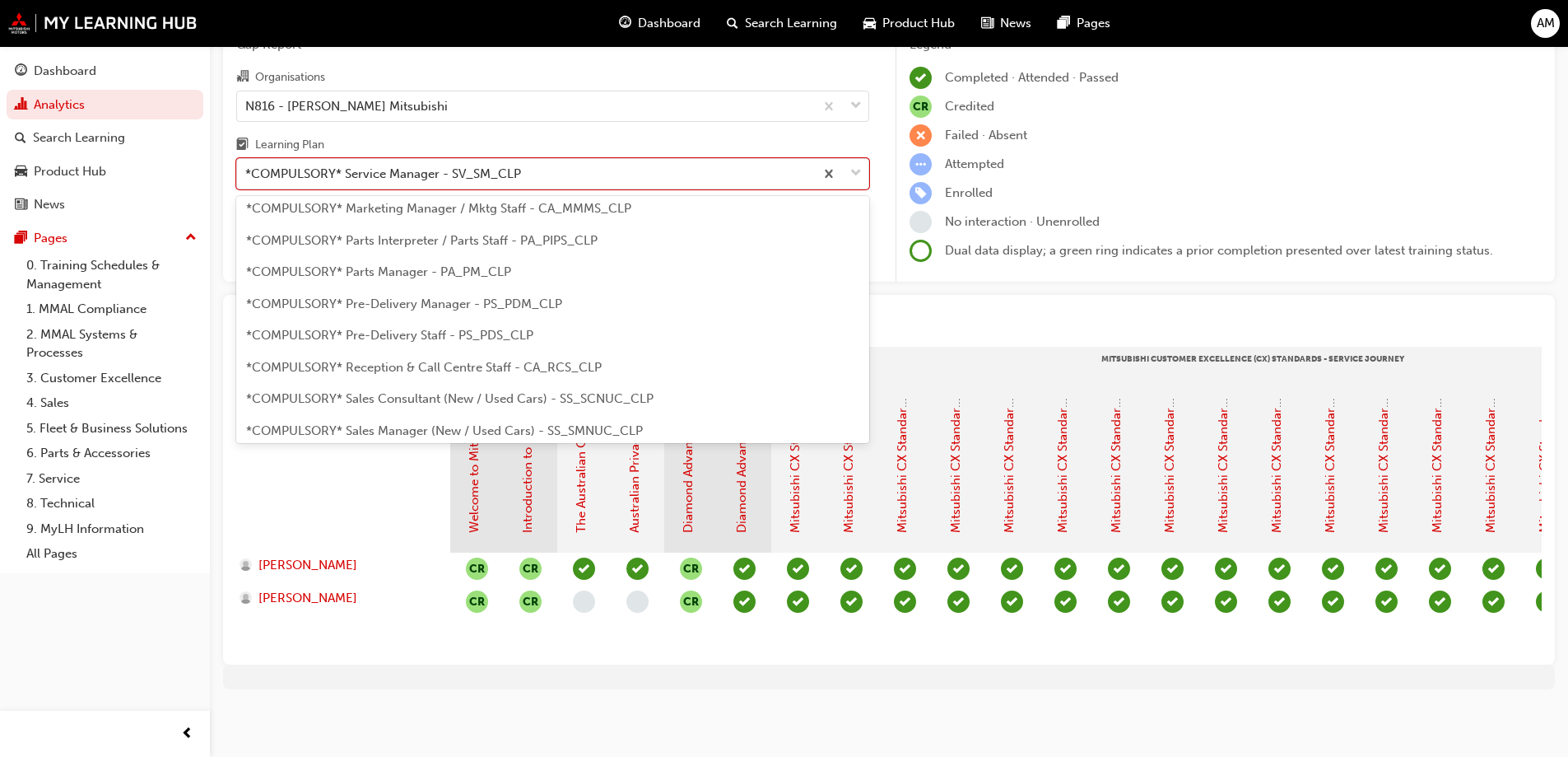
scroll to position [312, 0]
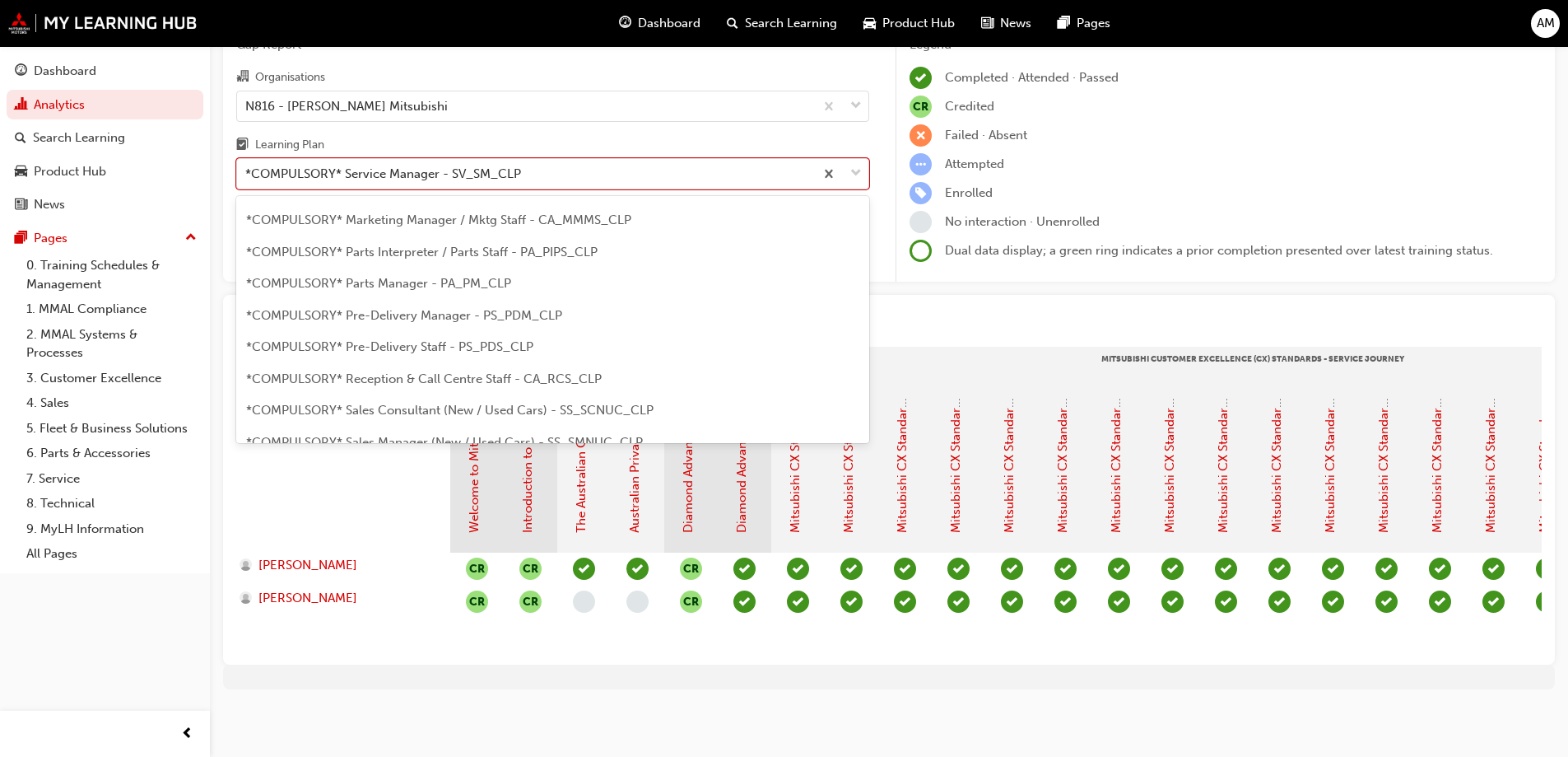
click at [490, 276] on span "*COMPULSORY* Parts Manager - PA_PM_CLP" at bounding box center [378, 283] width 265 height 15
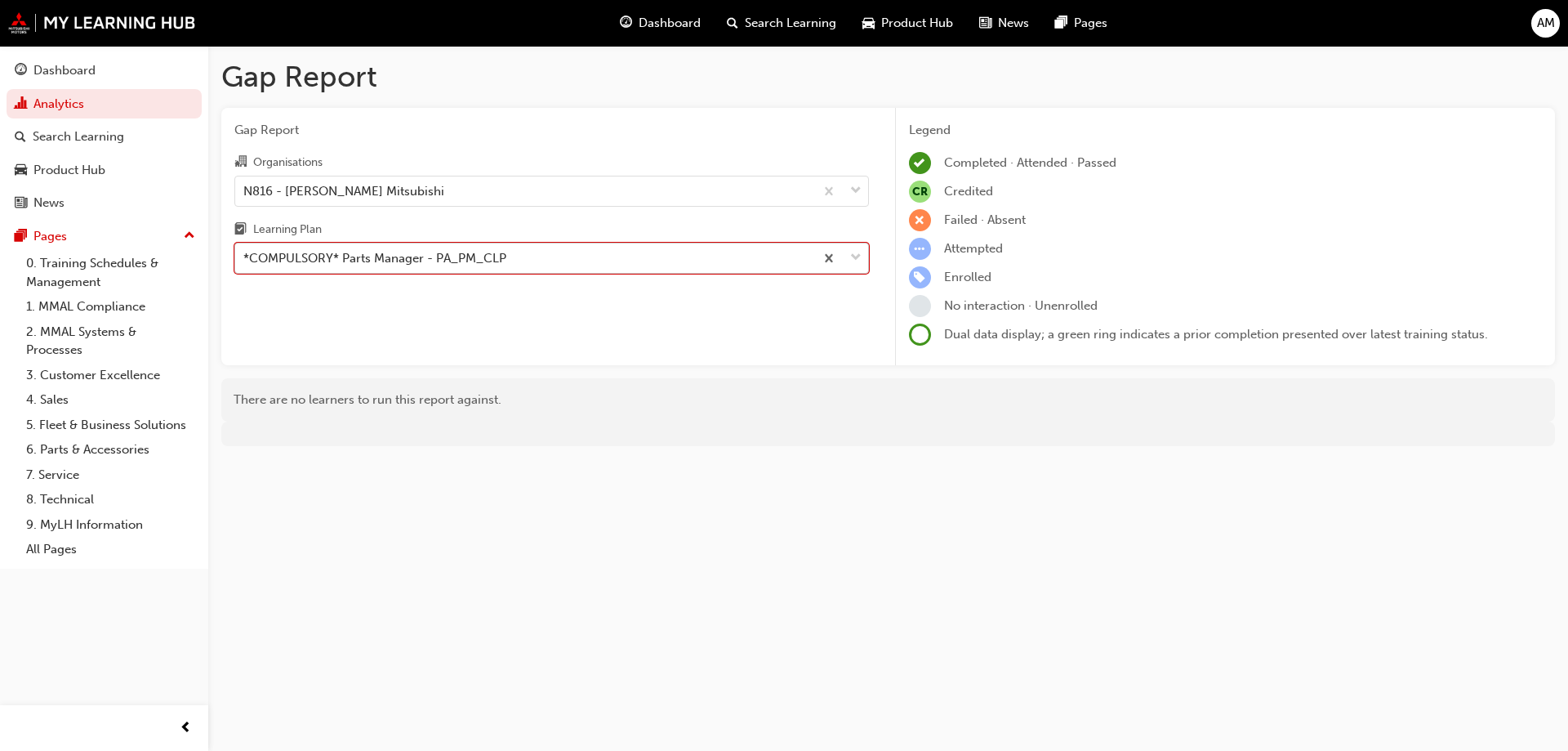
click at [855, 262] on span "down-icon" at bounding box center [857, 258] width 12 height 21
click at [245, 262] on input "Learning Plan option *COMPULSORY* Parts Manager - PA_PM_CLP, selected. 0 result…" at bounding box center [244, 258] width 2 height 14
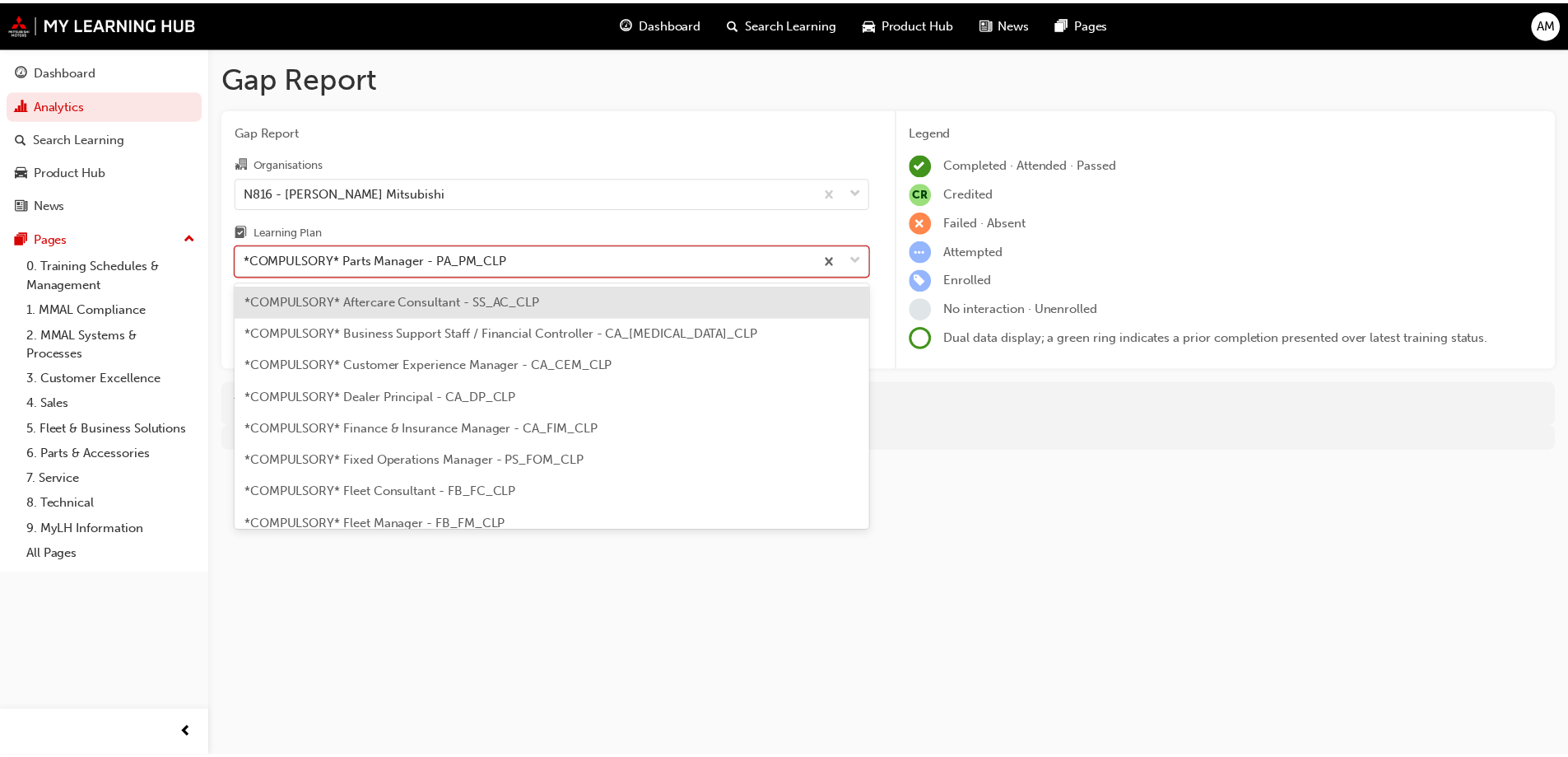
scroll to position [179, 0]
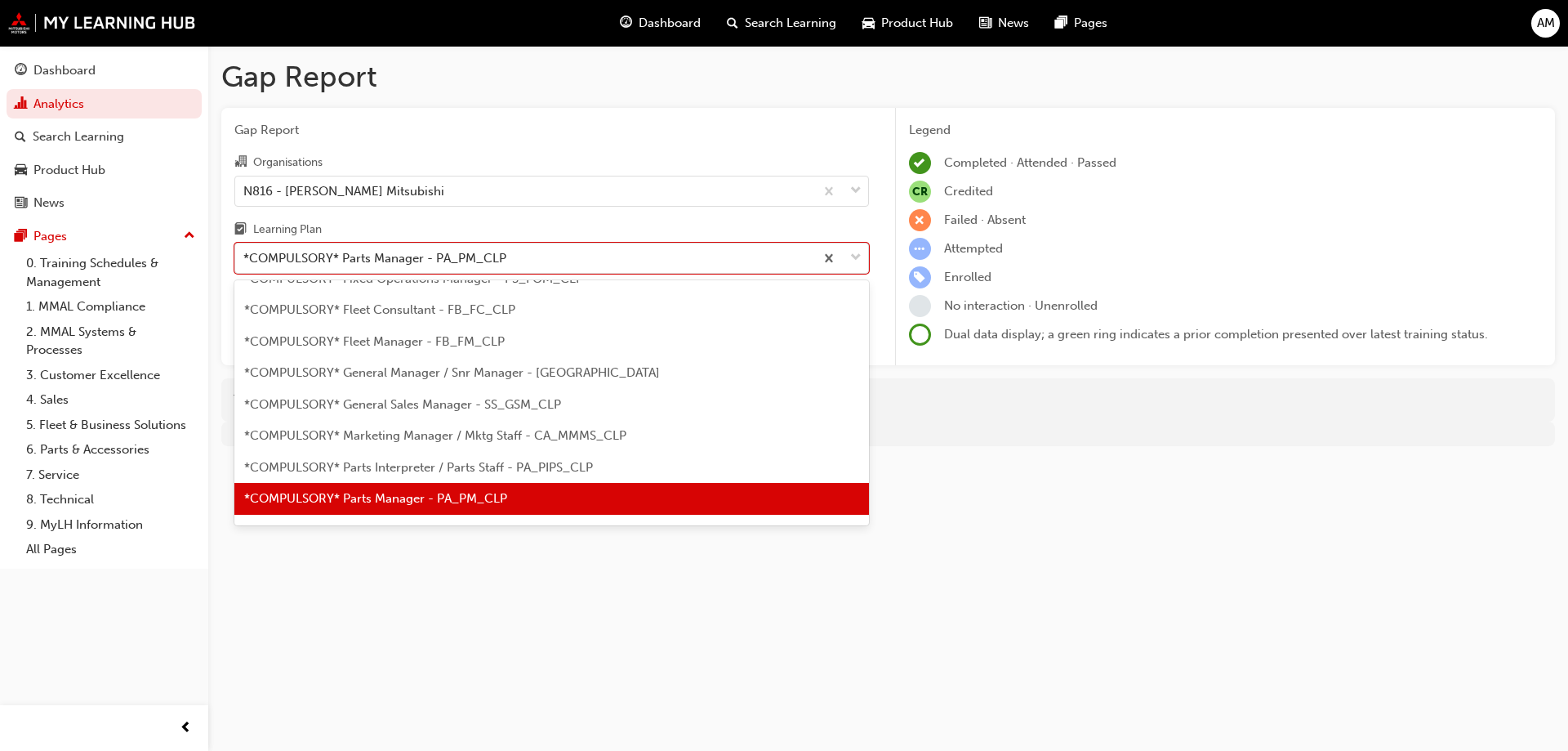
click at [542, 467] on span "*COMPULSORY* Parts Interpreter / Parts Staff - PA_PIPS_CLP" at bounding box center [418, 466] width 349 height 15
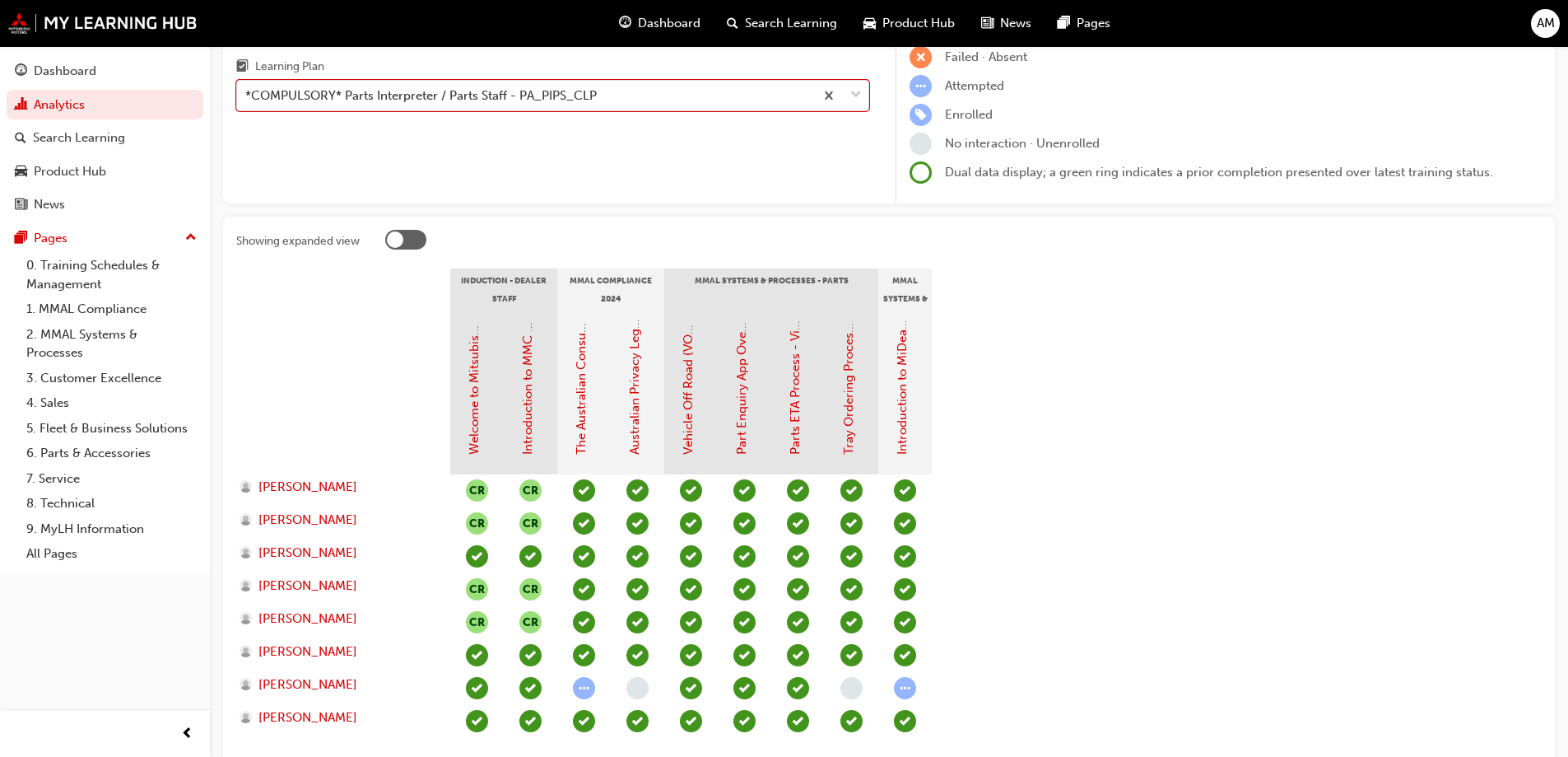
scroll to position [284, 0]
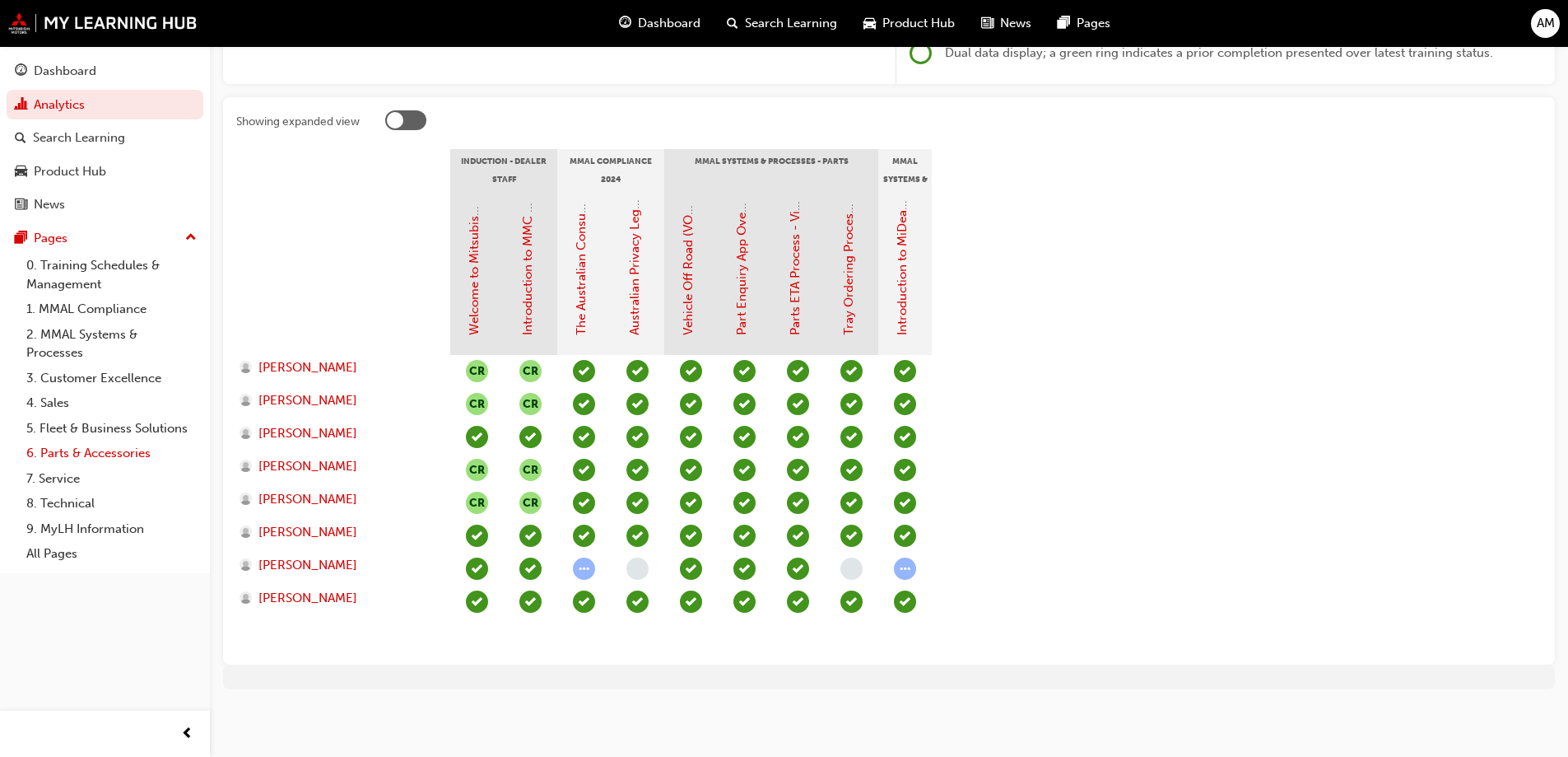
click at [110, 457] on link "6. Parts & Accessories" at bounding box center [112, 453] width 183 height 26
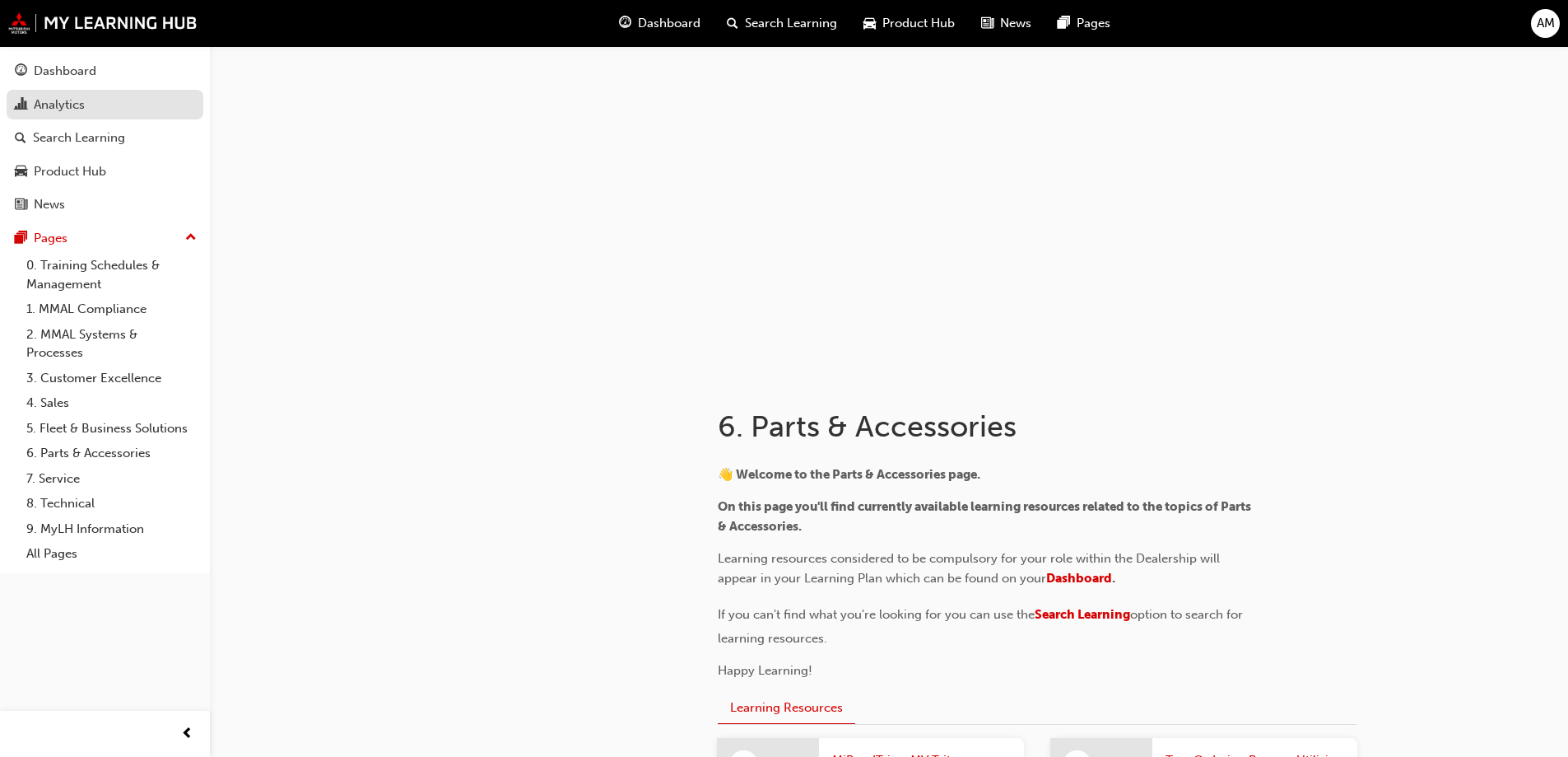
click at [89, 110] on div "Analytics" at bounding box center [105, 105] width 180 height 21
